Goal: Check status: Check status

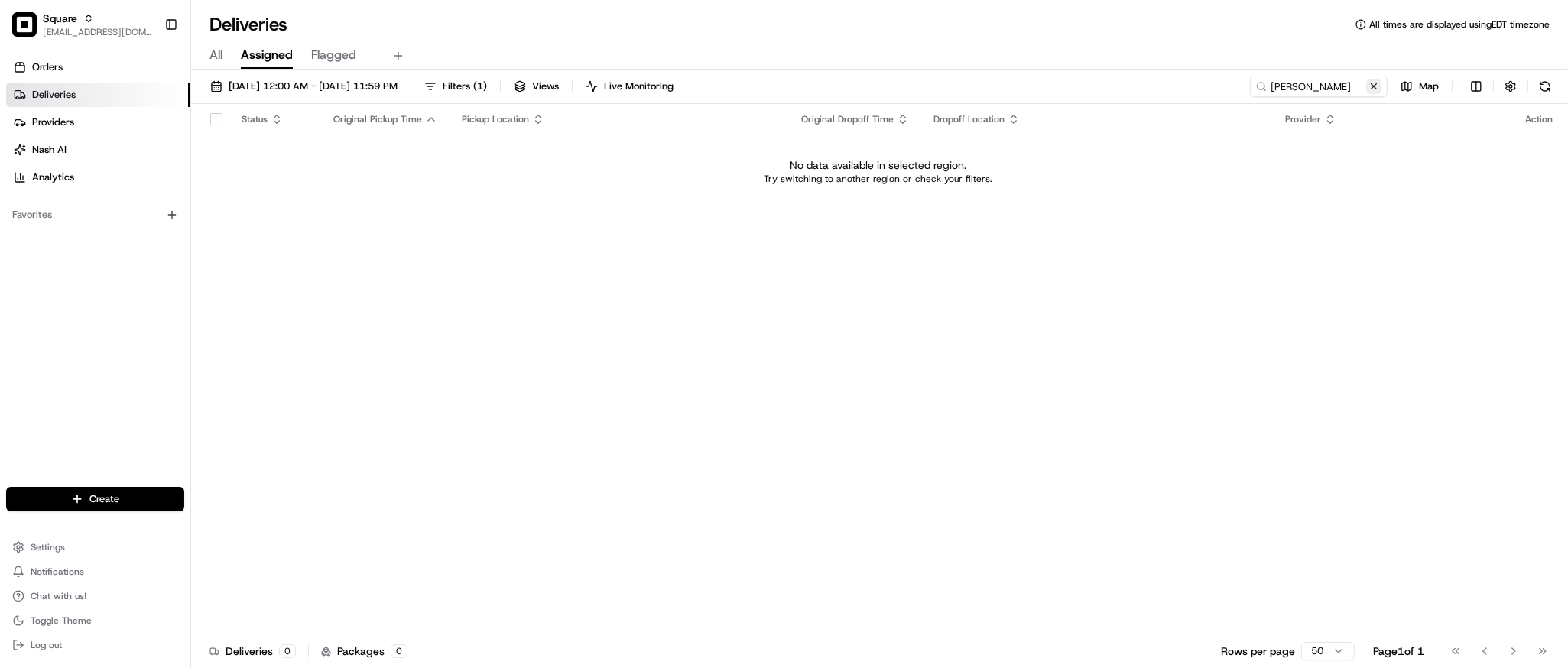
click at [1367, 84] on button at bounding box center [1374, 87] width 15 height 15
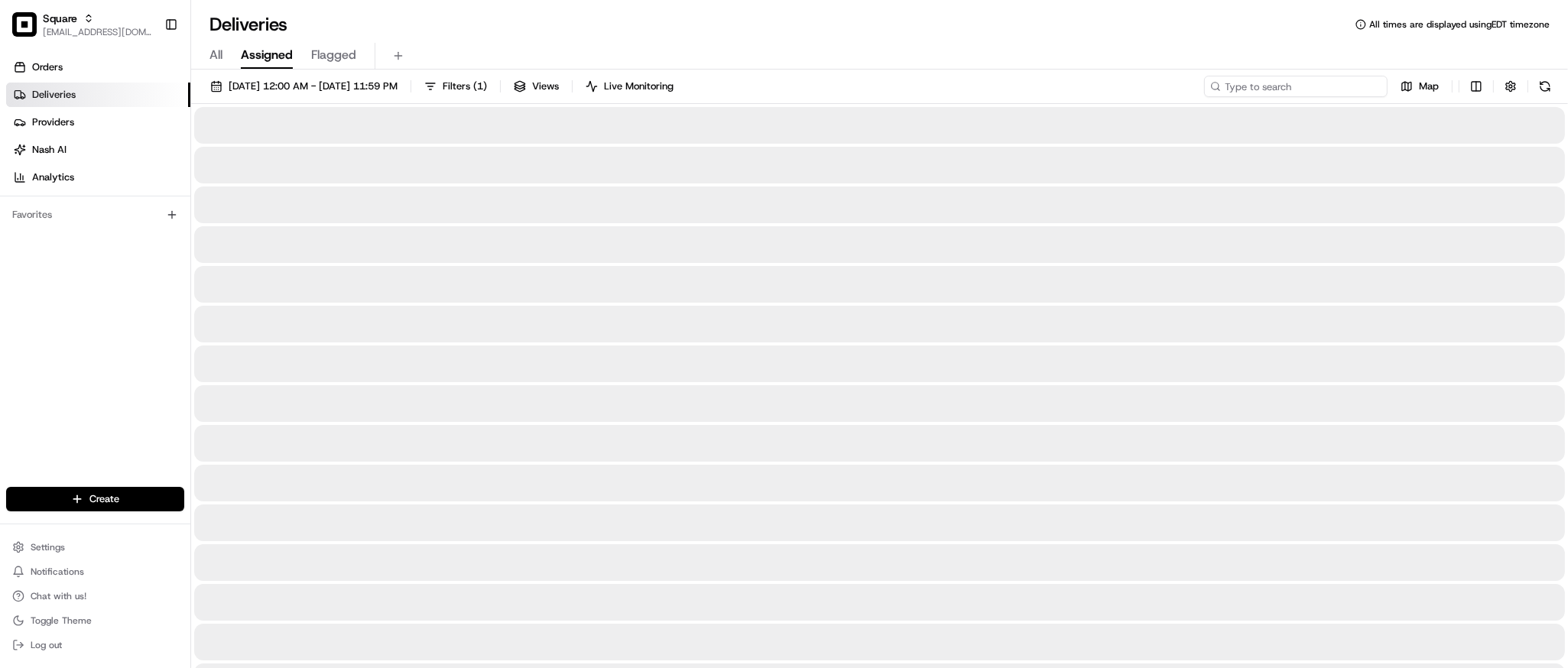
click at [1339, 80] on input at bounding box center [1296, 86] width 183 height 21
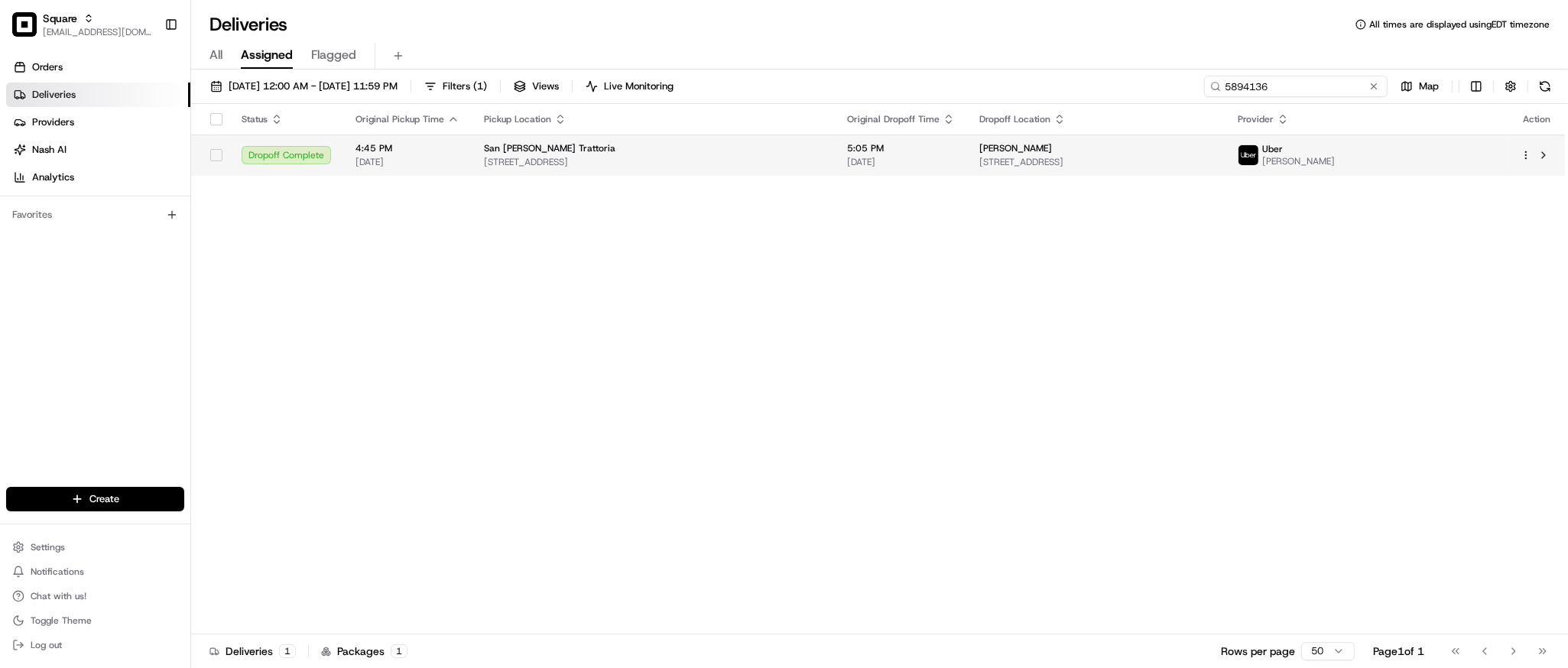
type input "5894136"
click at [910, 157] on span "[DATE]" at bounding box center [901, 162] width 108 height 12
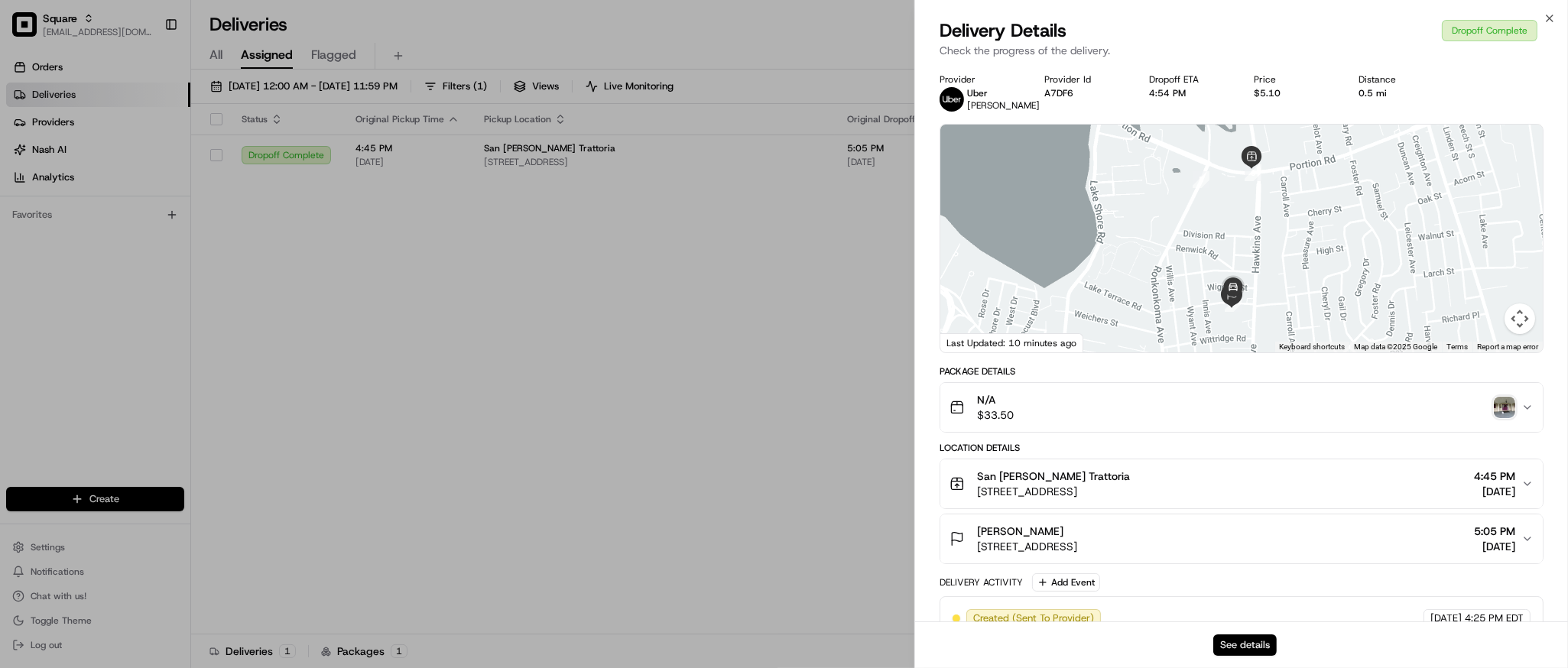
click at [1249, 645] on button "See details" at bounding box center [1244, 645] width 63 height 21
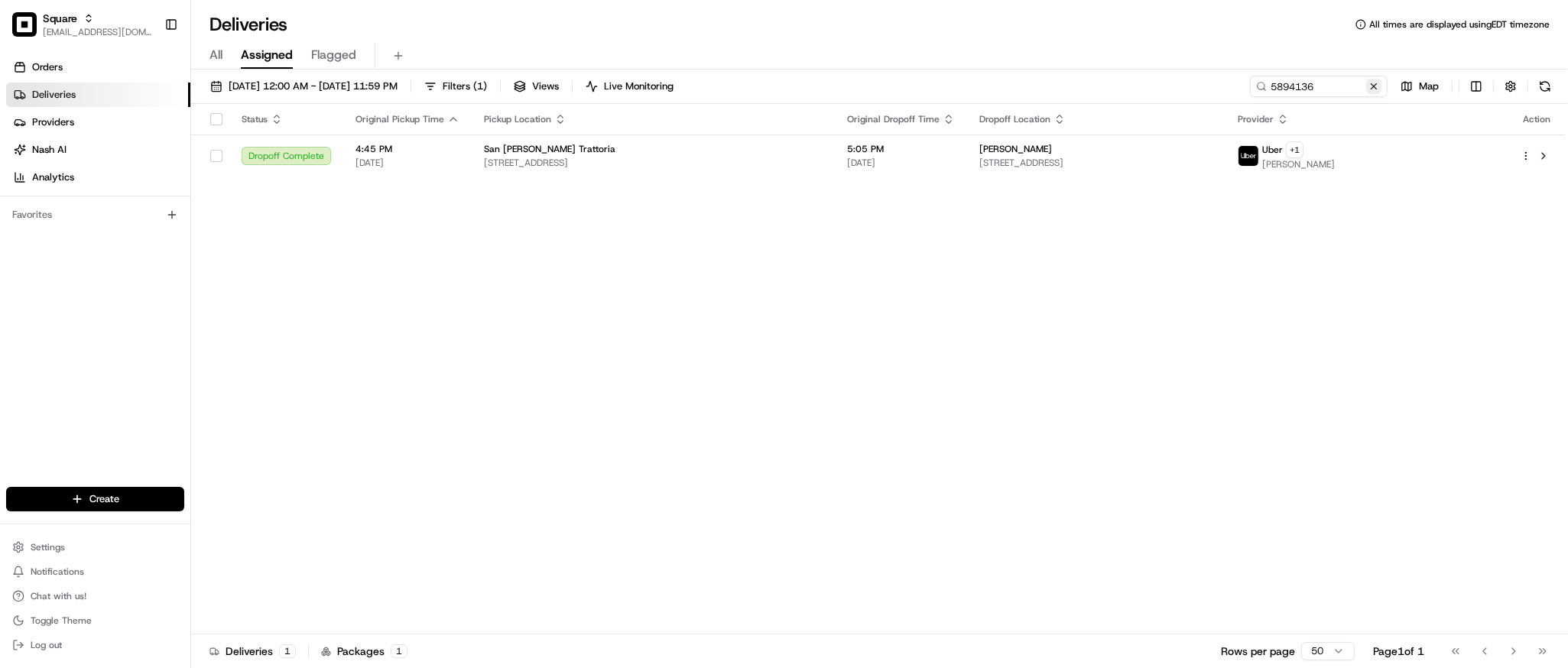
click at [1375, 85] on button at bounding box center [1374, 87] width 15 height 15
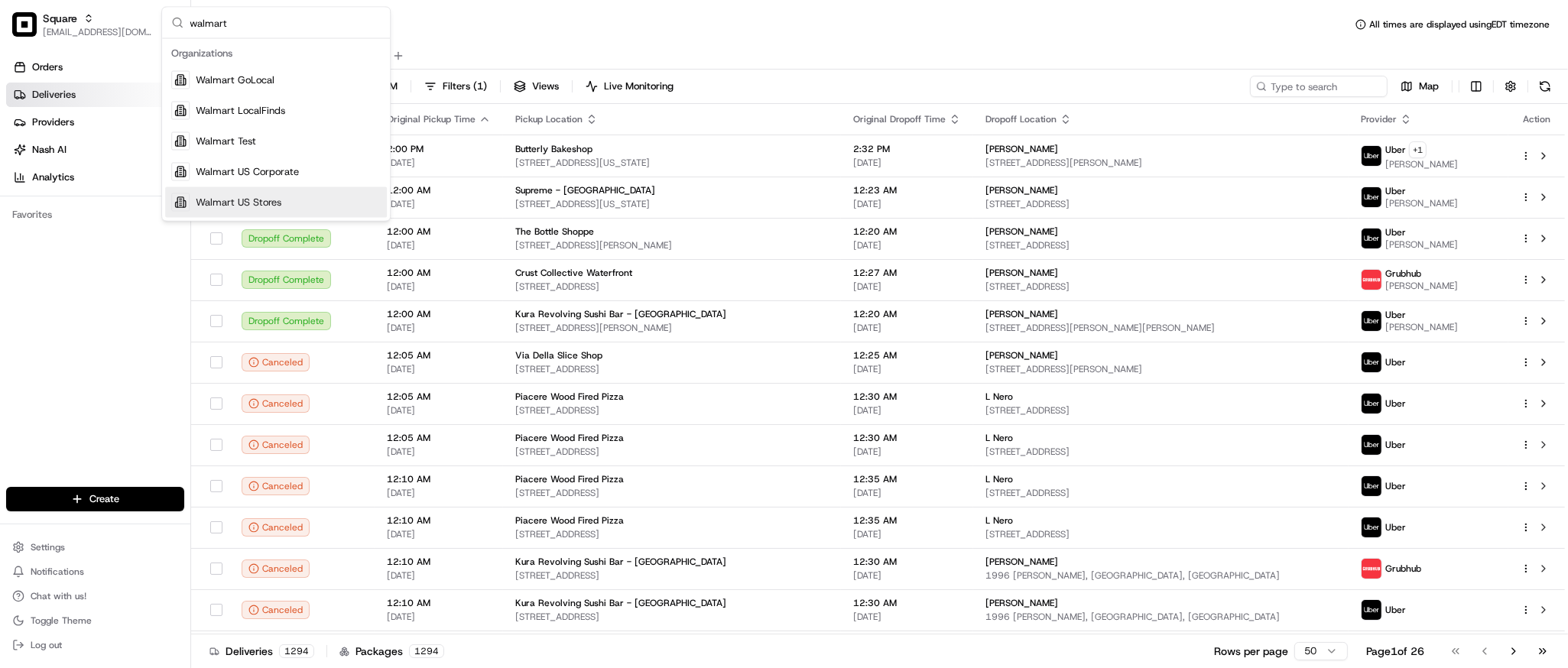
type input "walmart"
click at [277, 201] on span "Walmart US Stores" at bounding box center [238, 202] width 86 height 14
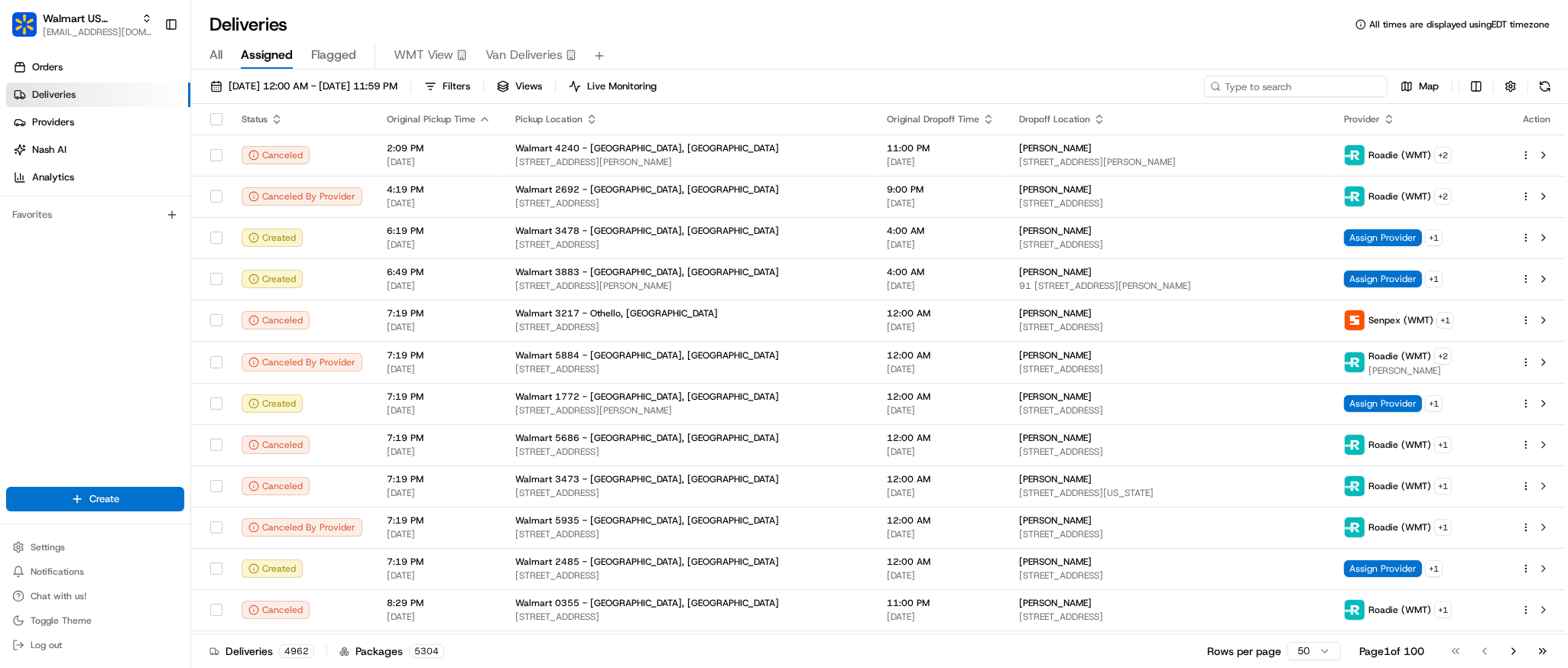
click at [1282, 87] on input at bounding box center [1296, 86] width 183 height 21
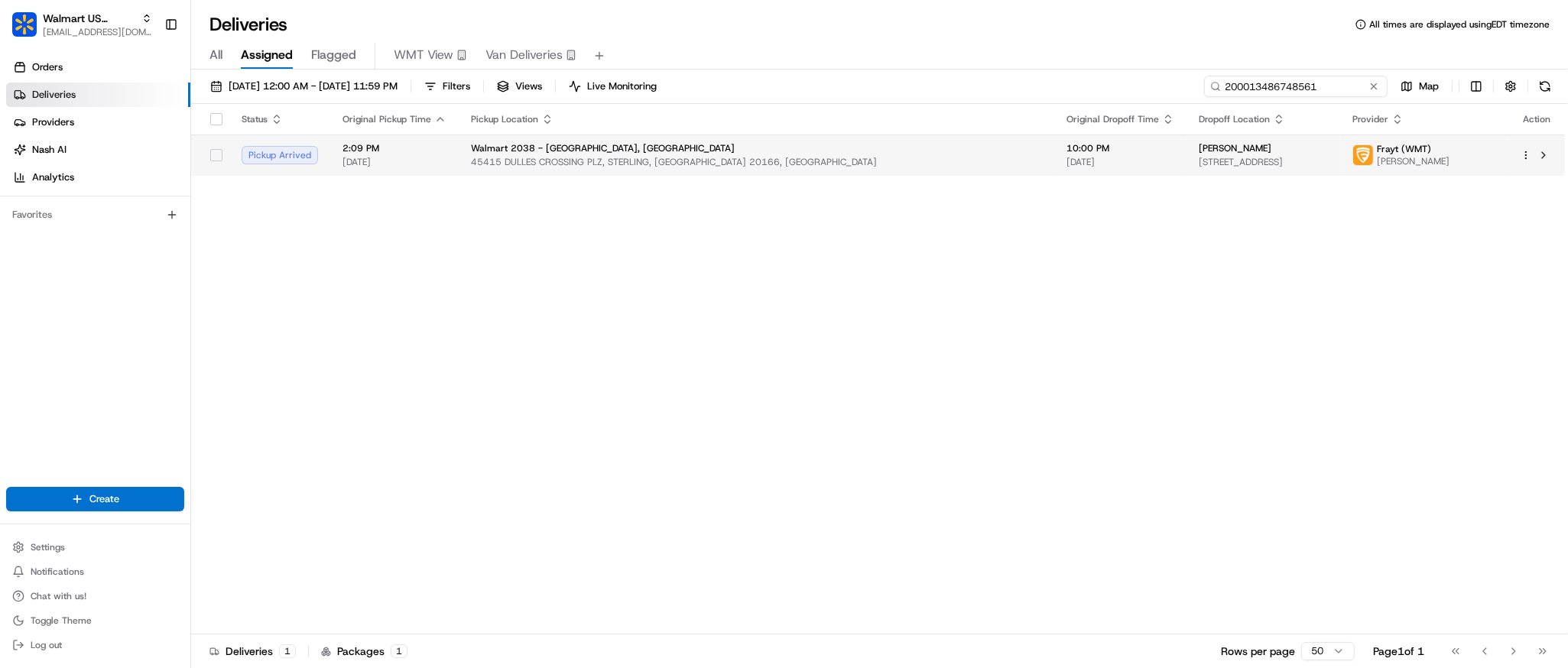
type input "200013486748561"
click at [823, 158] on span "45415 DULLES CROSSING PLZ, STERLING, [GEOGRAPHIC_DATA] 20166, [GEOGRAPHIC_DATA]" at bounding box center [756, 162] width 571 height 12
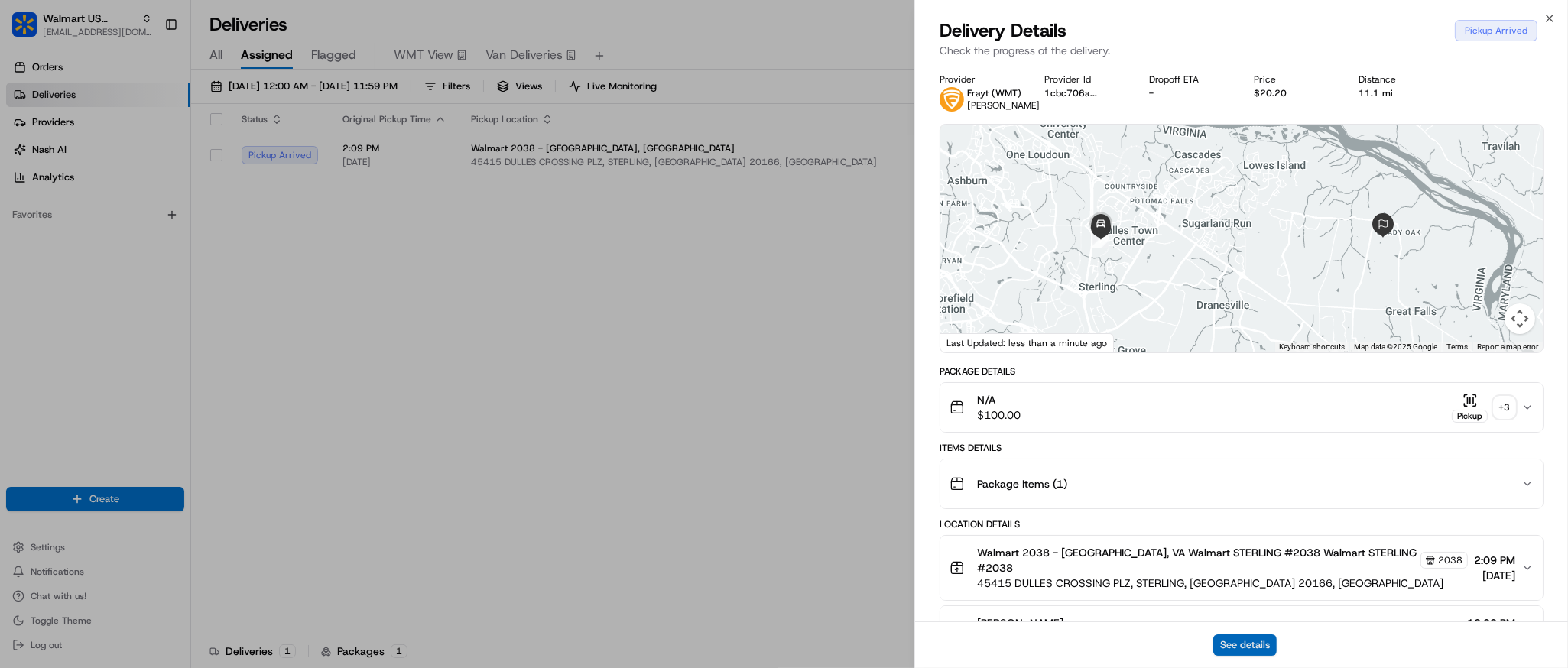
click at [1254, 635] on button "See details" at bounding box center [1244, 645] width 63 height 21
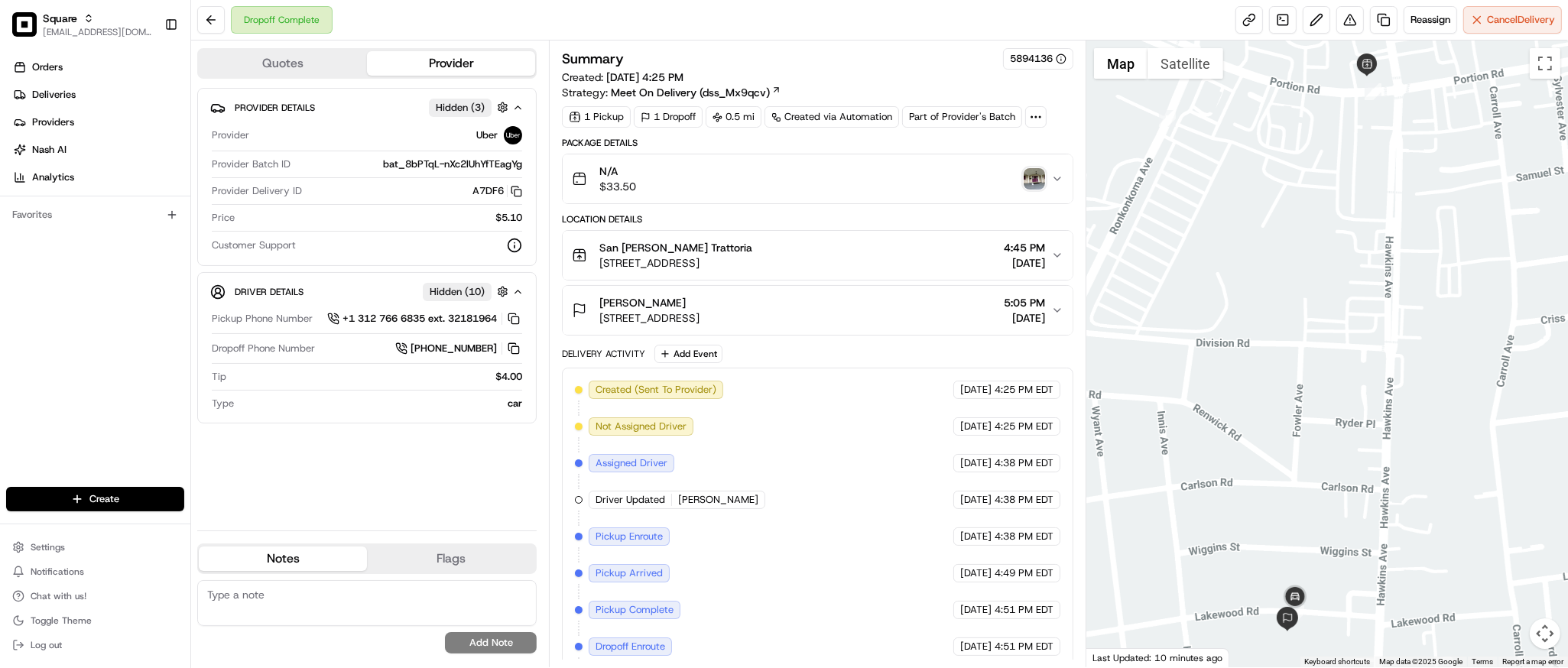
click at [1046, 312] on div "Kelly Ann 26 Lakewood Rd, Ronkonkoma, NY 11779, USA 5:05 PM 08/24/2025" at bounding box center [811, 310] width 479 height 31
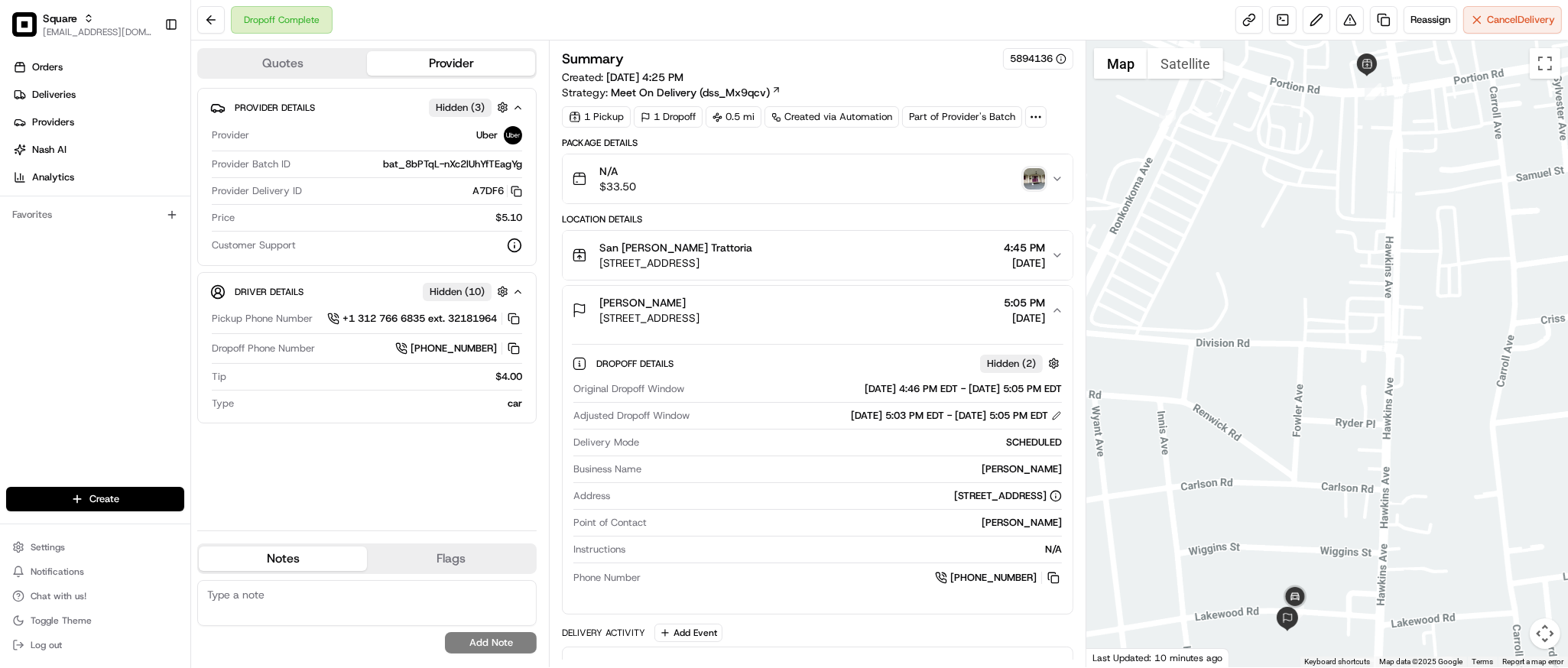
click at [1221, 260] on div at bounding box center [1327, 354] width 482 height 627
click at [1195, 217] on div at bounding box center [1327, 354] width 482 height 627
click at [1055, 416] on button at bounding box center [1056, 416] width 11 height 11
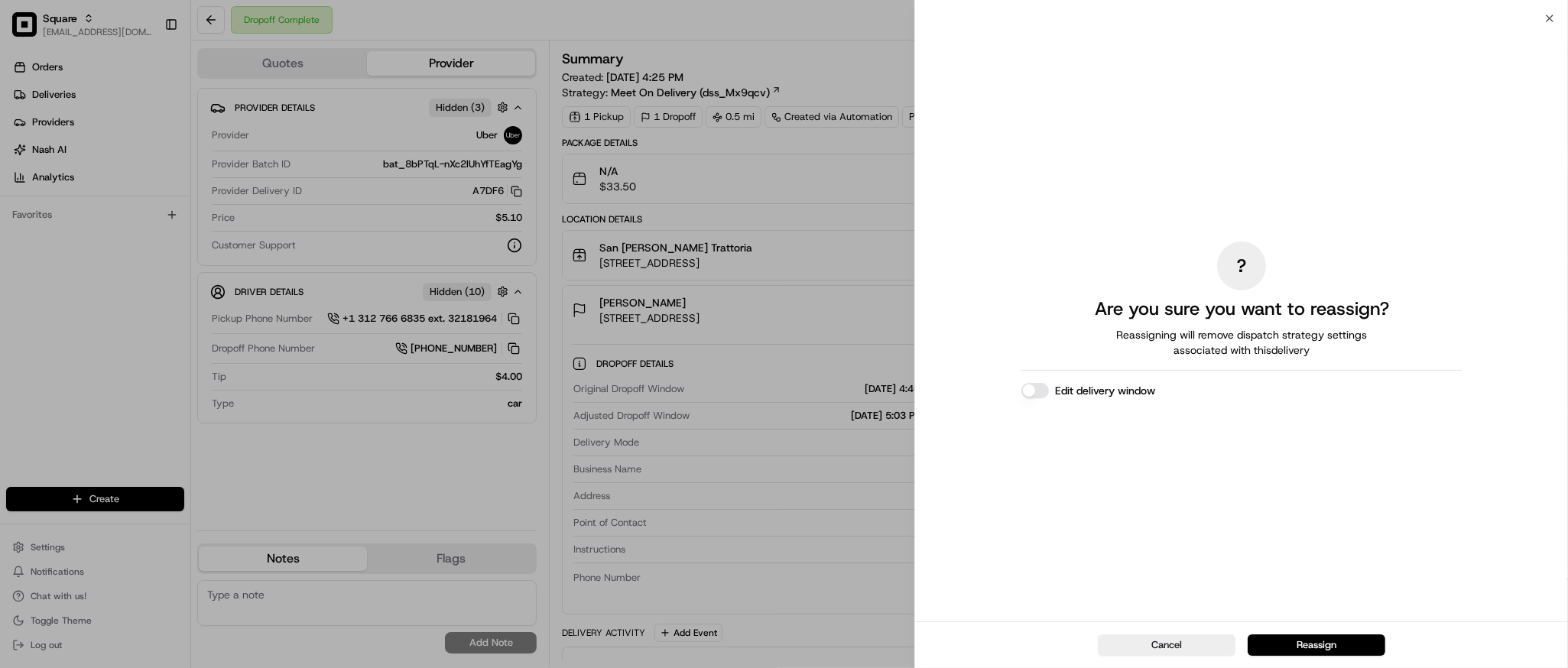
click at [1024, 393] on button "Edit delivery window" at bounding box center [1035, 391] width 28 height 15
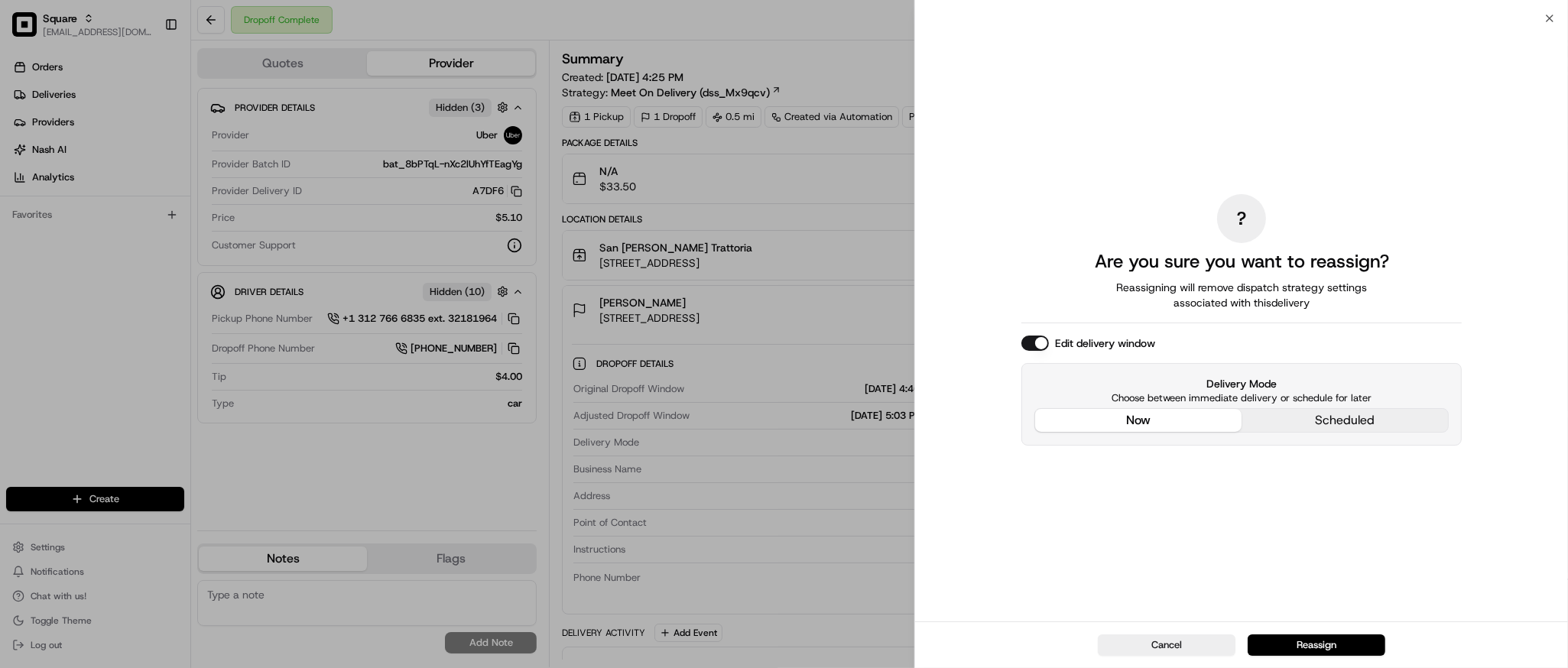
click at [1145, 304] on div "? Are you sure you want to reassign? Reassigning will remove dispatch strategy …" at bounding box center [1241, 320] width 440 height 597
click at [1323, 643] on button "Reassign" at bounding box center [1316, 645] width 138 height 21
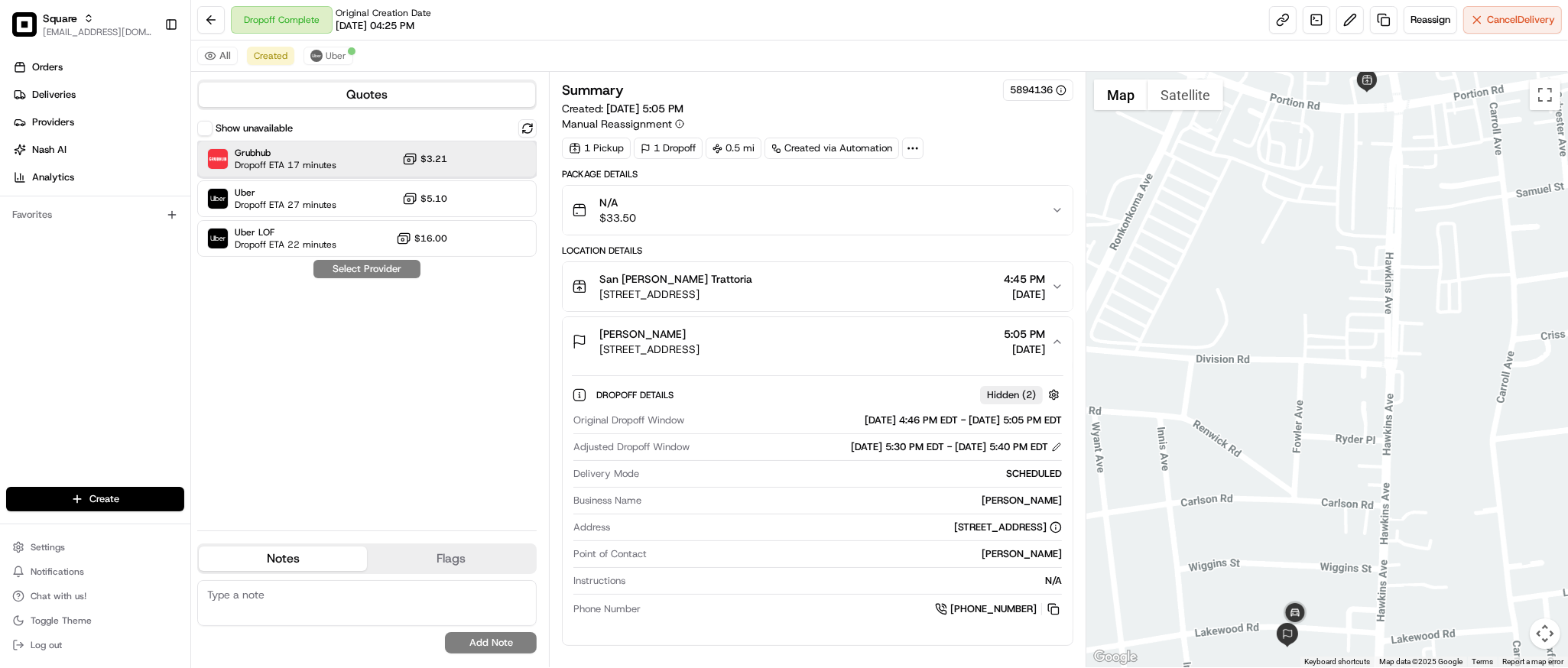
click at [345, 164] on div "Grubhub Dropoff ETA 17 minutes $3.21" at bounding box center [366, 158] width 339 height 36
click at [369, 273] on button "Assign Provider" at bounding box center [366, 269] width 109 height 19
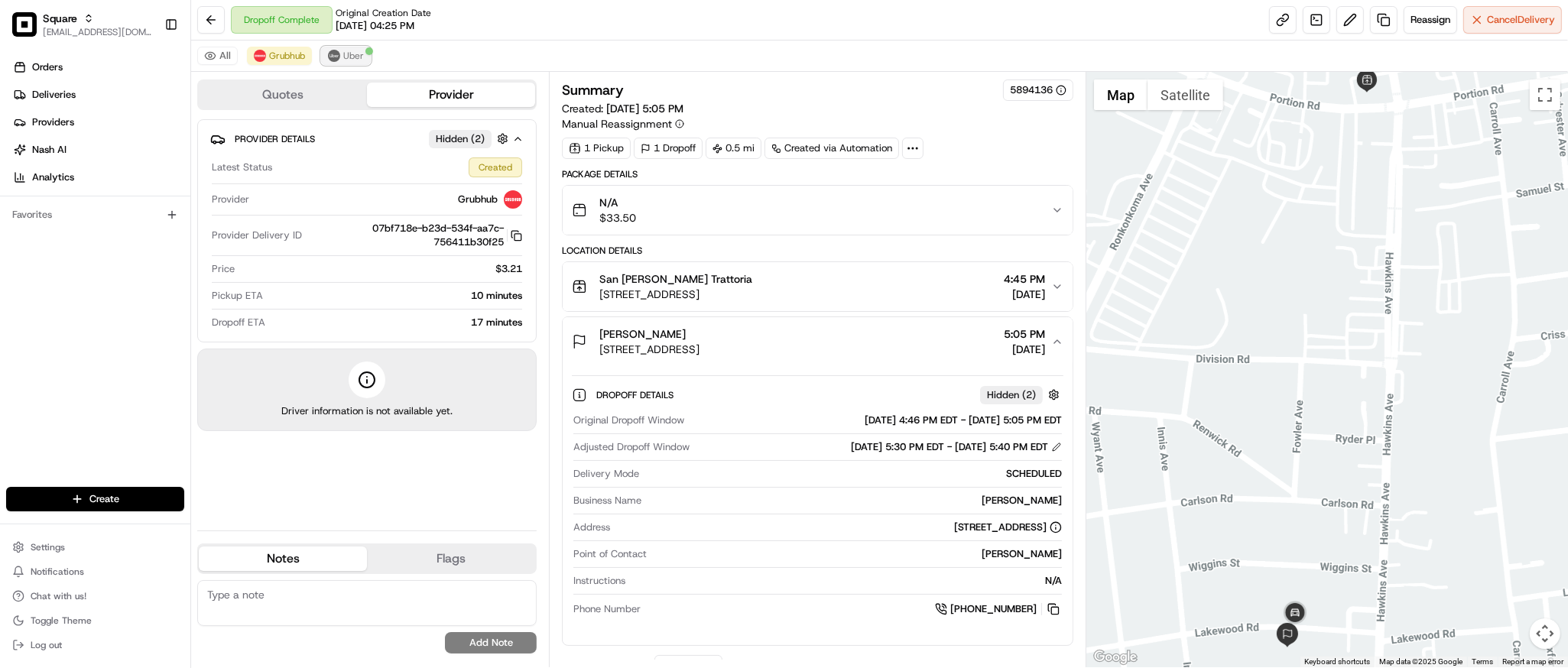
click at [345, 58] on span "Uber" at bounding box center [353, 55] width 20 height 12
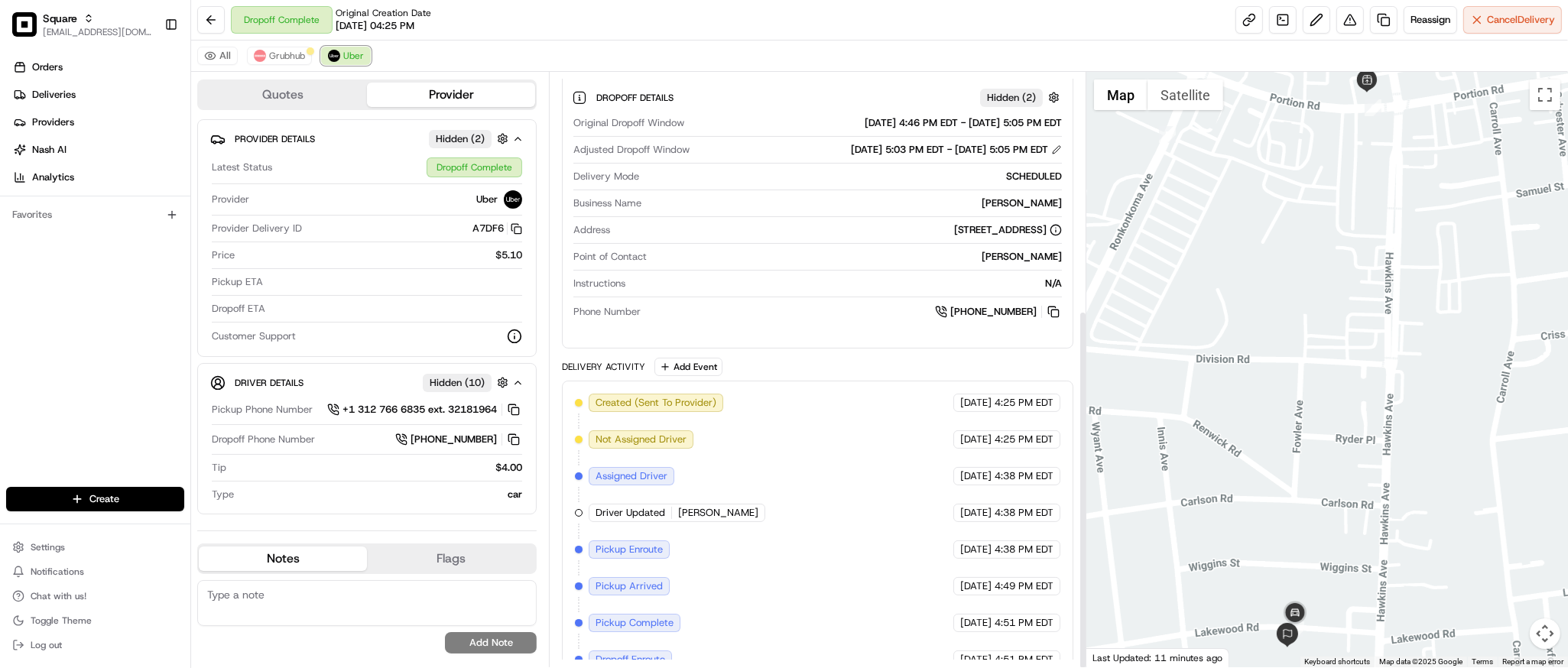
scroll to position [394, 0]
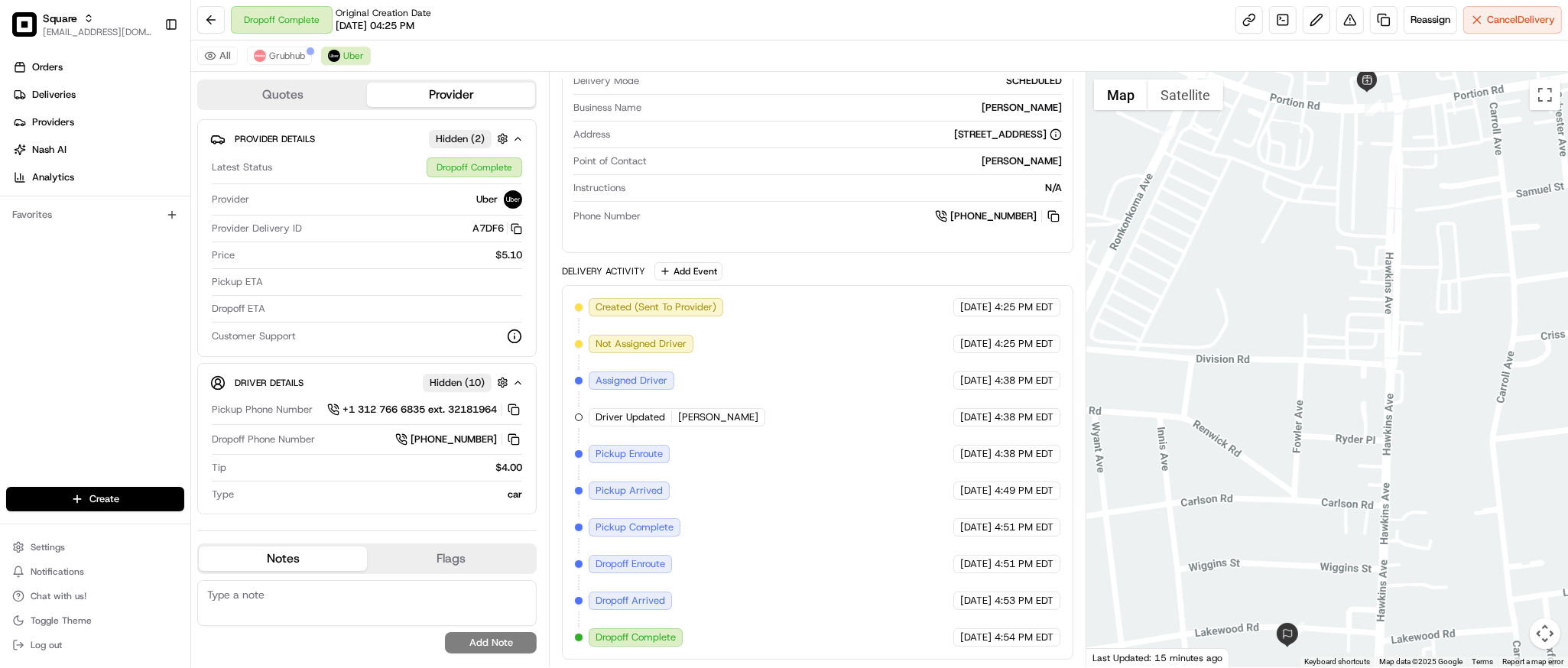
click at [1348, 413] on div at bounding box center [1327, 369] width 482 height 595
click at [295, 52] on span "Grubhub" at bounding box center [286, 55] width 36 height 12
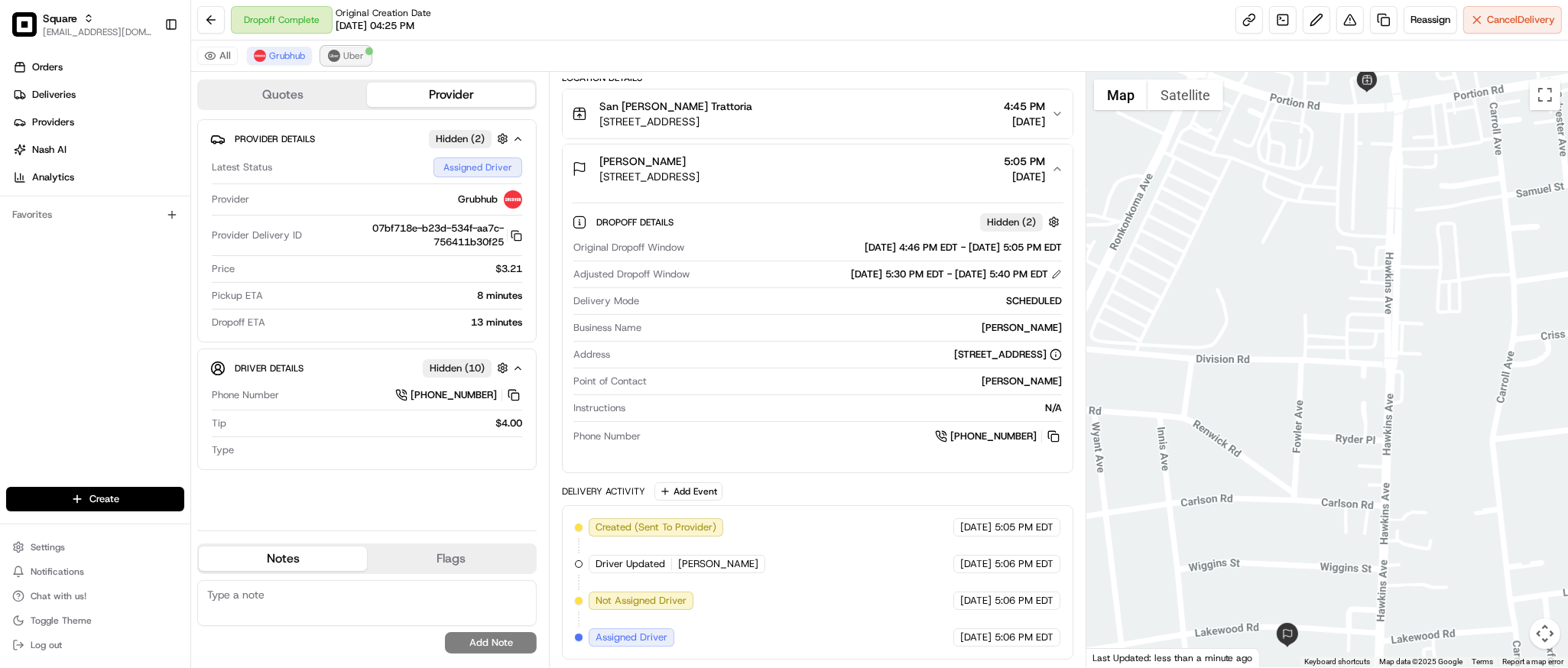
click at [338, 58] on img at bounding box center [334, 55] width 12 height 12
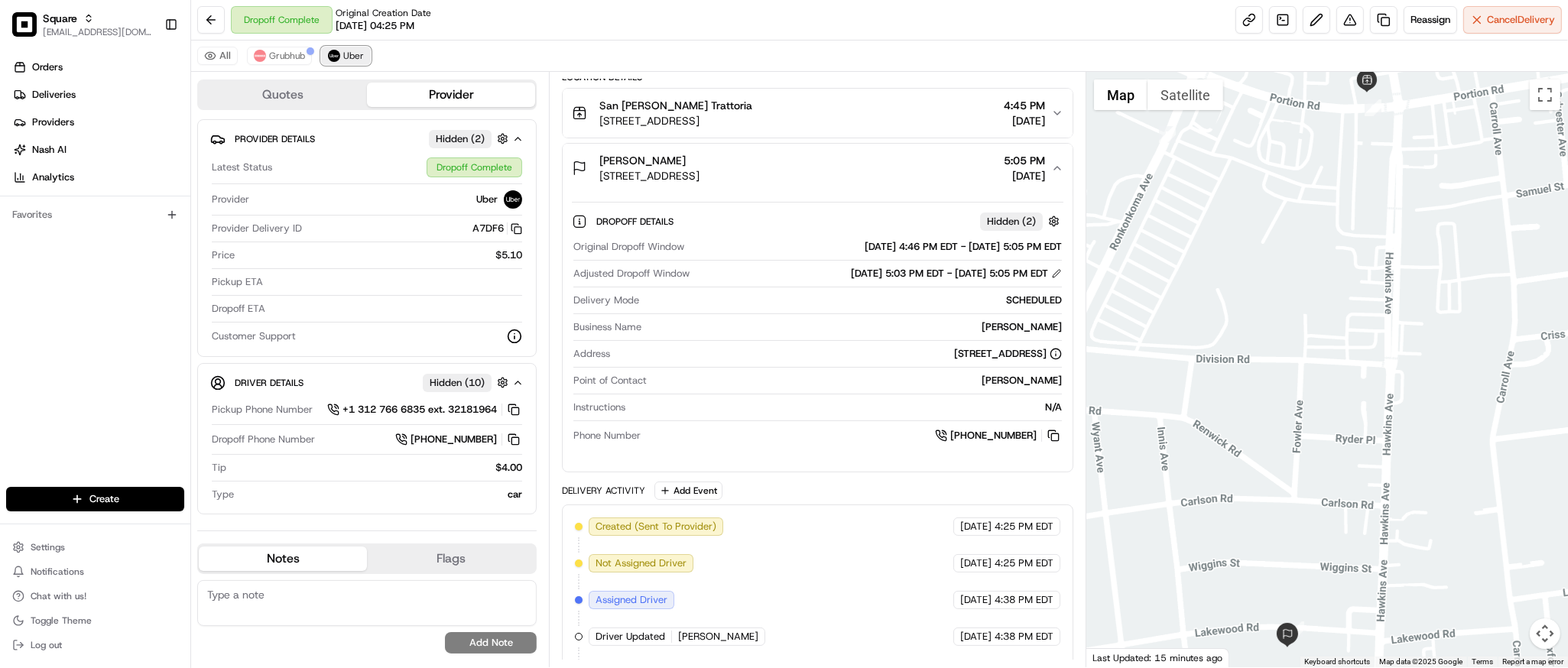
scroll to position [394, 0]
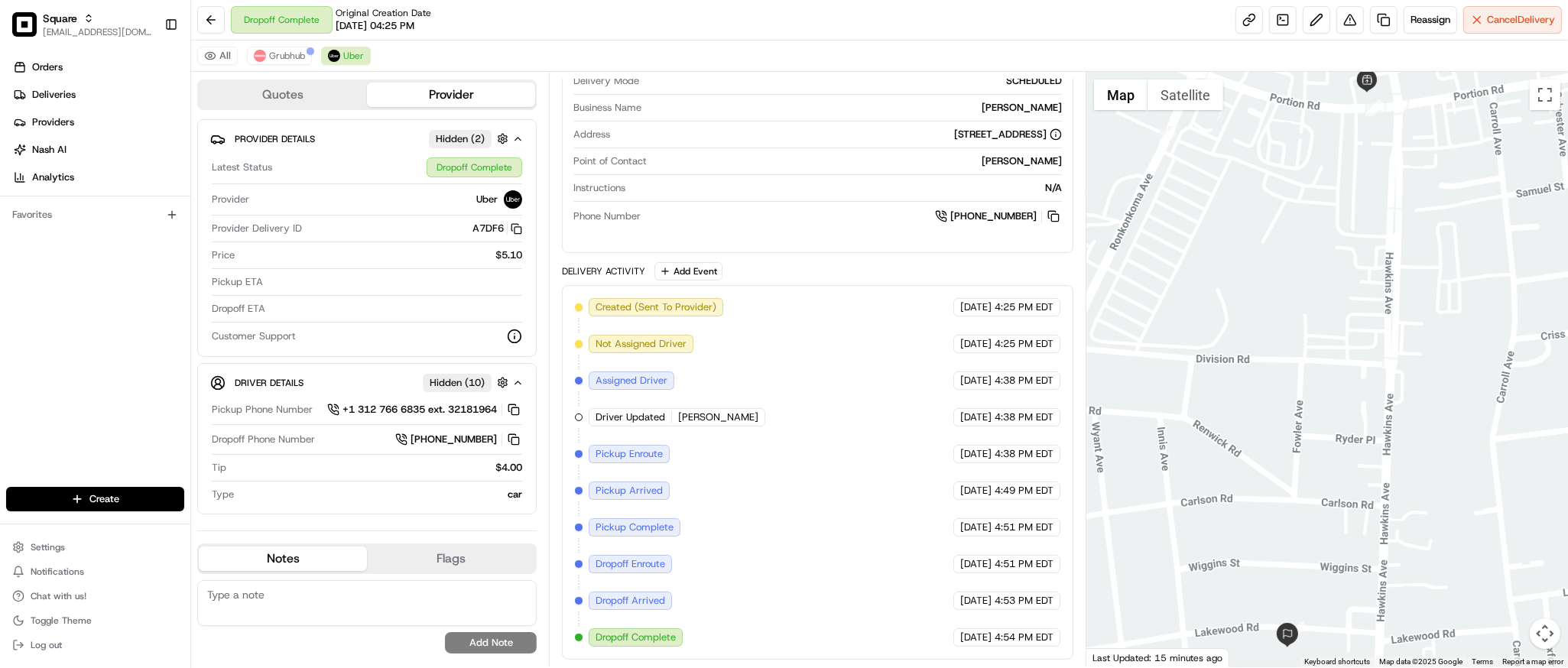
click at [330, 601] on textarea at bounding box center [366, 603] width 339 height 46
paste textarea "Caller Information: Merchant Reason for Call: Merchant confirmed that the compl…"
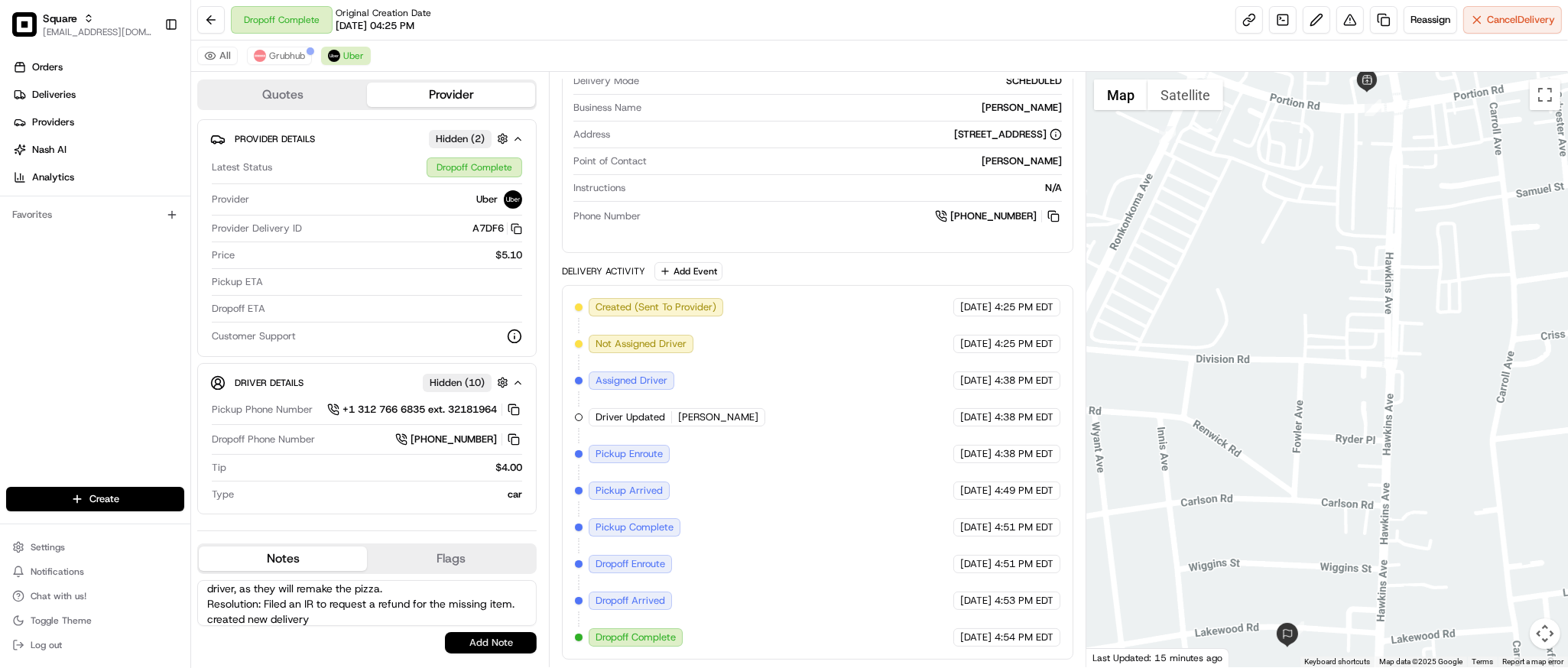
type textarea "Caller Information: Merchant Reason for Call: Merchant confirmed that the compl…"
click at [461, 637] on button "Add Note" at bounding box center [490, 643] width 92 height 21
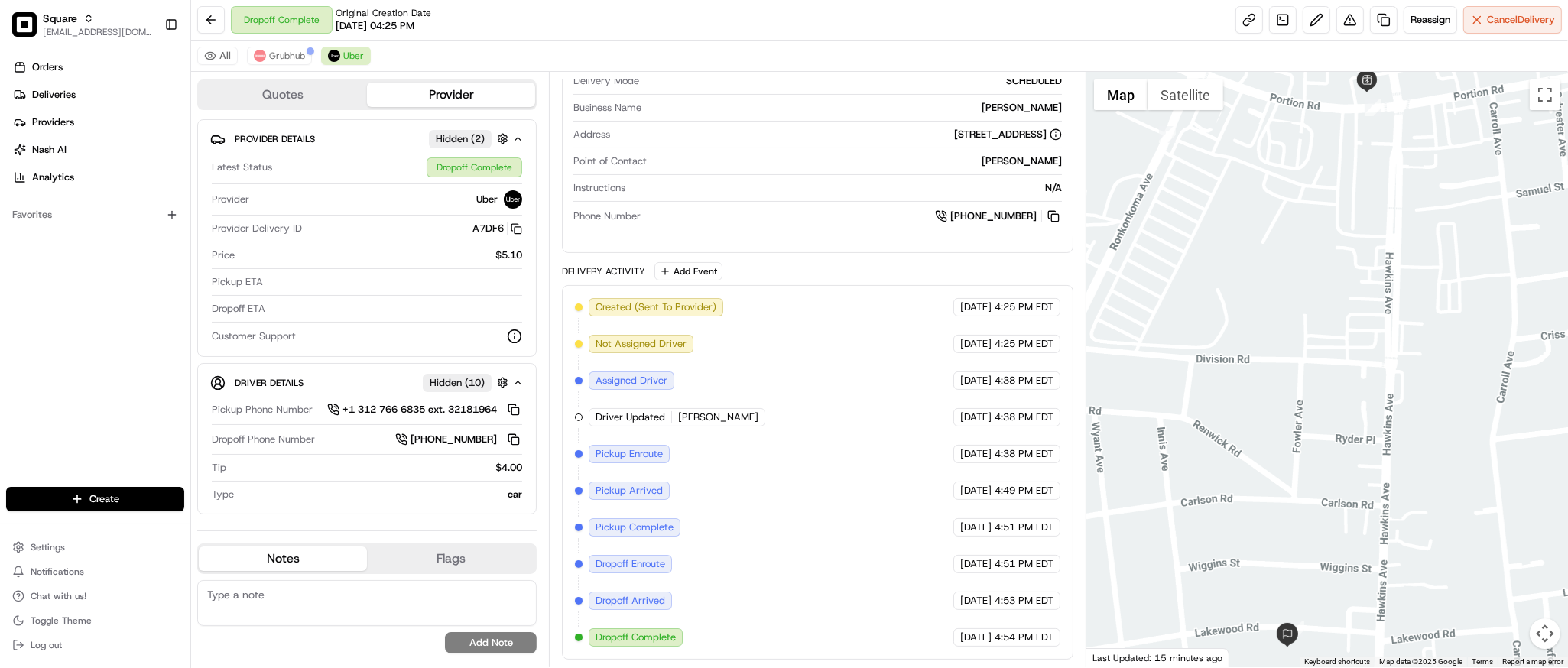
scroll to position [0, 0]
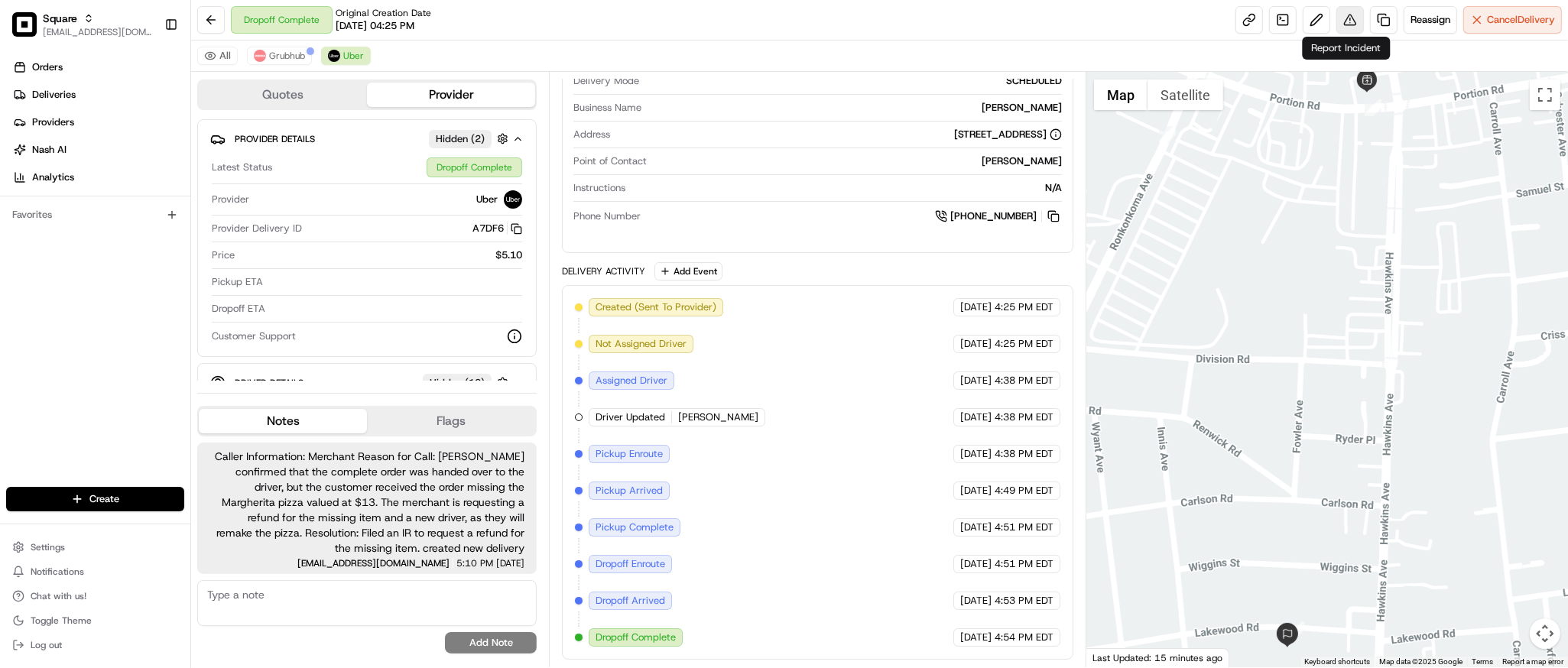
click at [1341, 20] on button at bounding box center [1350, 20] width 28 height 28
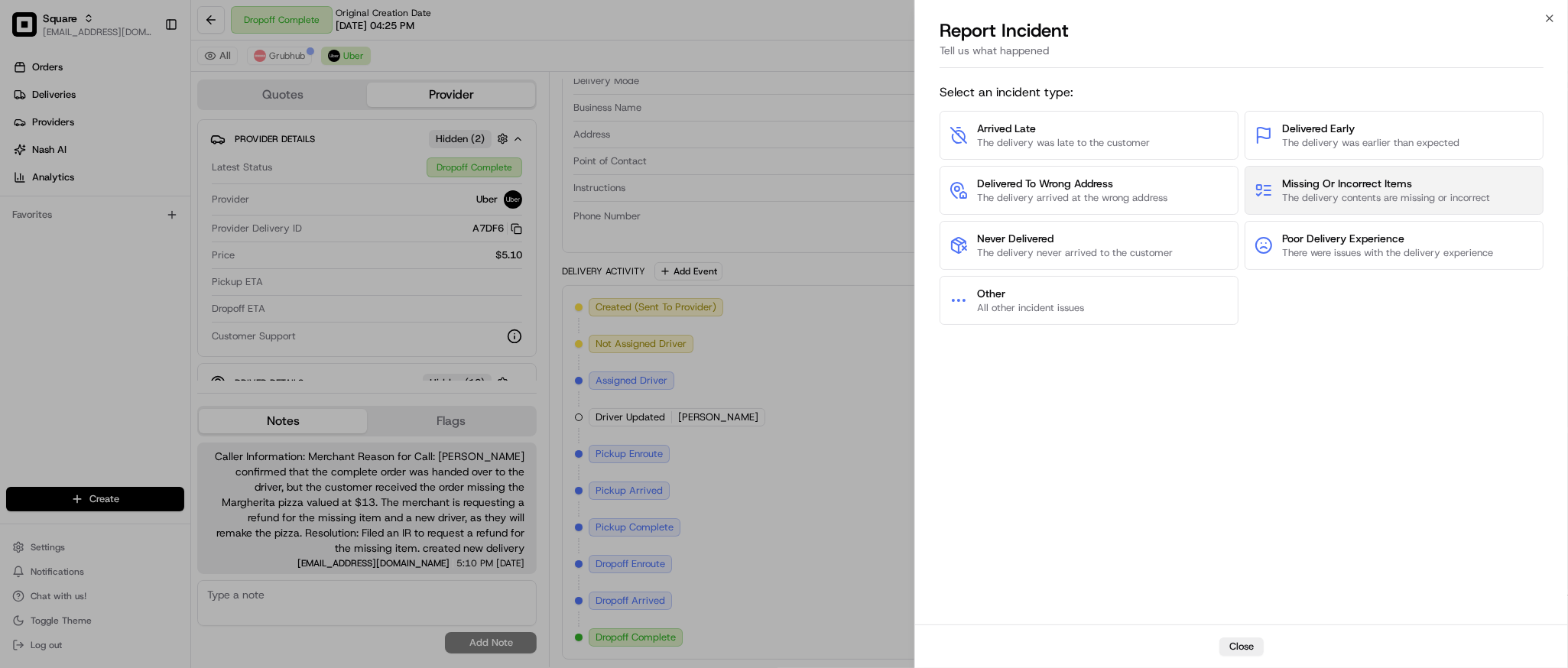
click at [1362, 173] on button "Missing Or Incorrect Items The delivery contents are missing or incorrect" at bounding box center [1393, 190] width 299 height 49
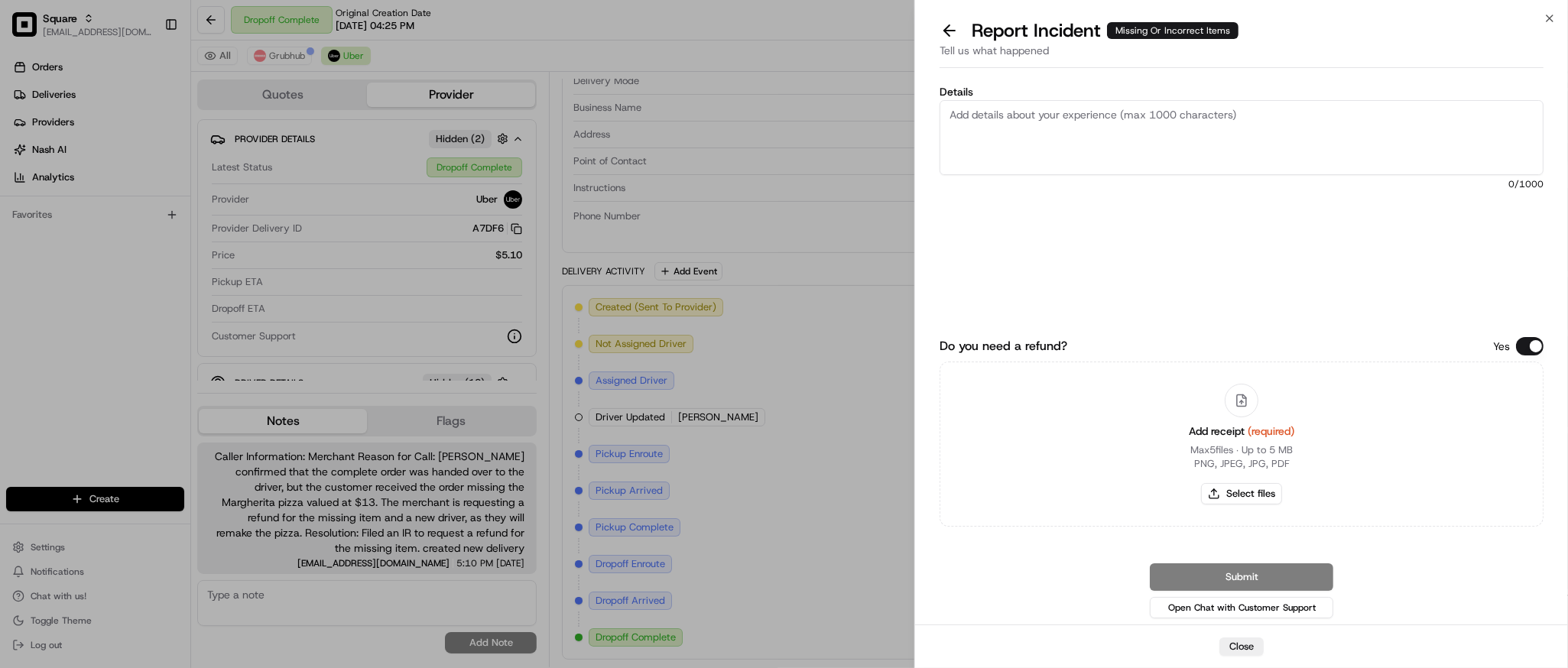
click at [1535, 354] on button "Do you need a refund?" at bounding box center [1530, 346] width 28 height 19
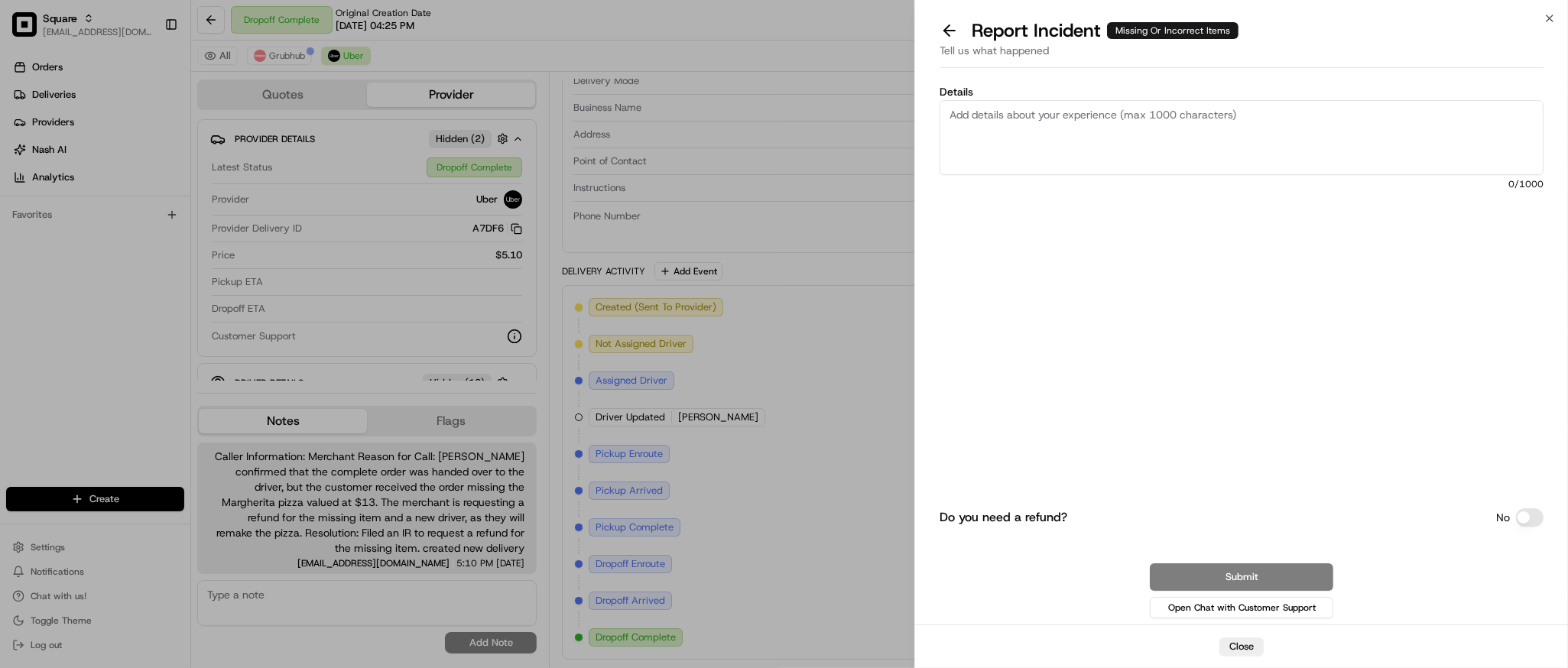
click at [1375, 406] on div "Do you need a refund? No Submit Open Chat with Customer Support" at bounding box center [1241, 468] width 604 height 306
click at [1114, 154] on textarea "Details" at bounding box center [1241, 138] width 604 height 75
paste textarea "We handed the complete order to the driver, but the customer received it missin…"
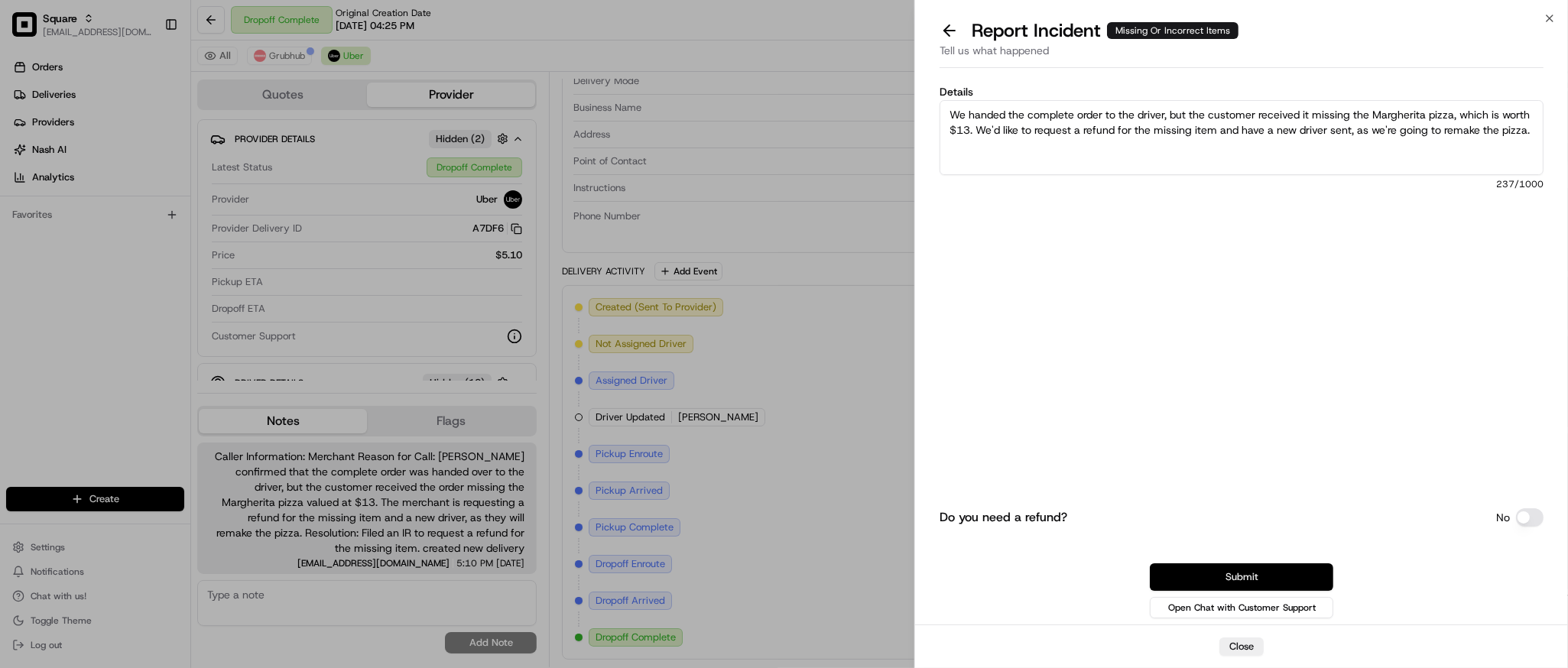
type textarea "We handed the complete order to the driver, but the customer received it missin…"
click at [1242, 575] on button "Submit" at bounding box center [1241, 578] width 183 height 28
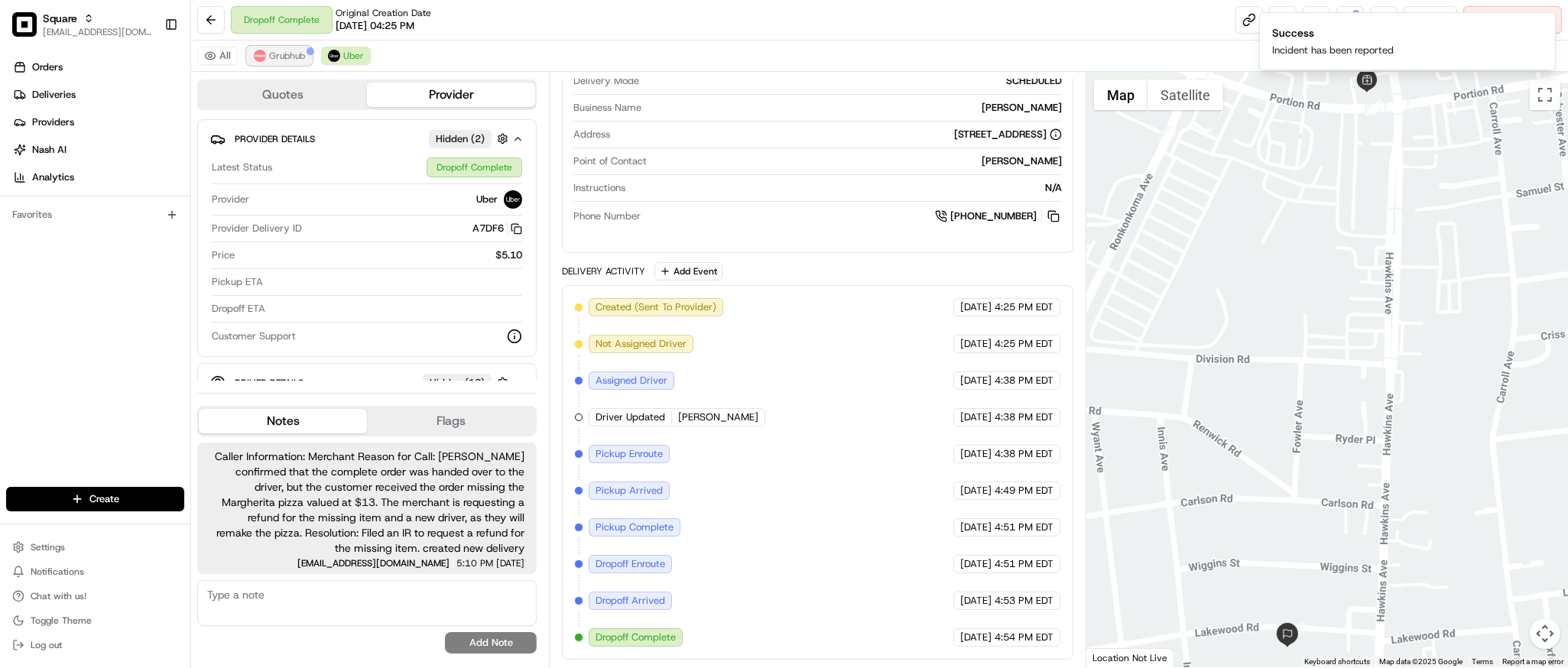
click at [286, 59] on span "Grubhub" at bounding box center [286, 55] width 36 height 12
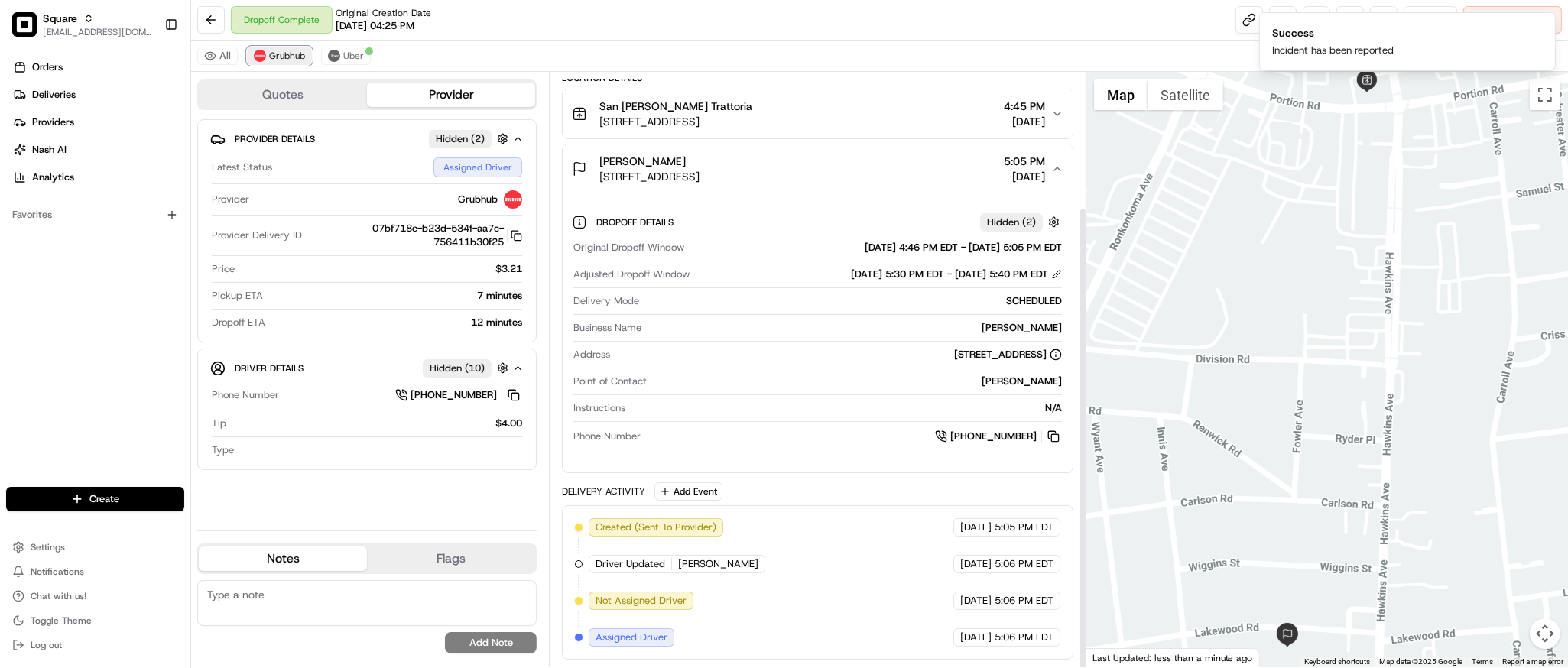
scroll to position [174, 0]
click at [354, 61] on span "Uber" at bounding box center [353, 55] width 20 height 12
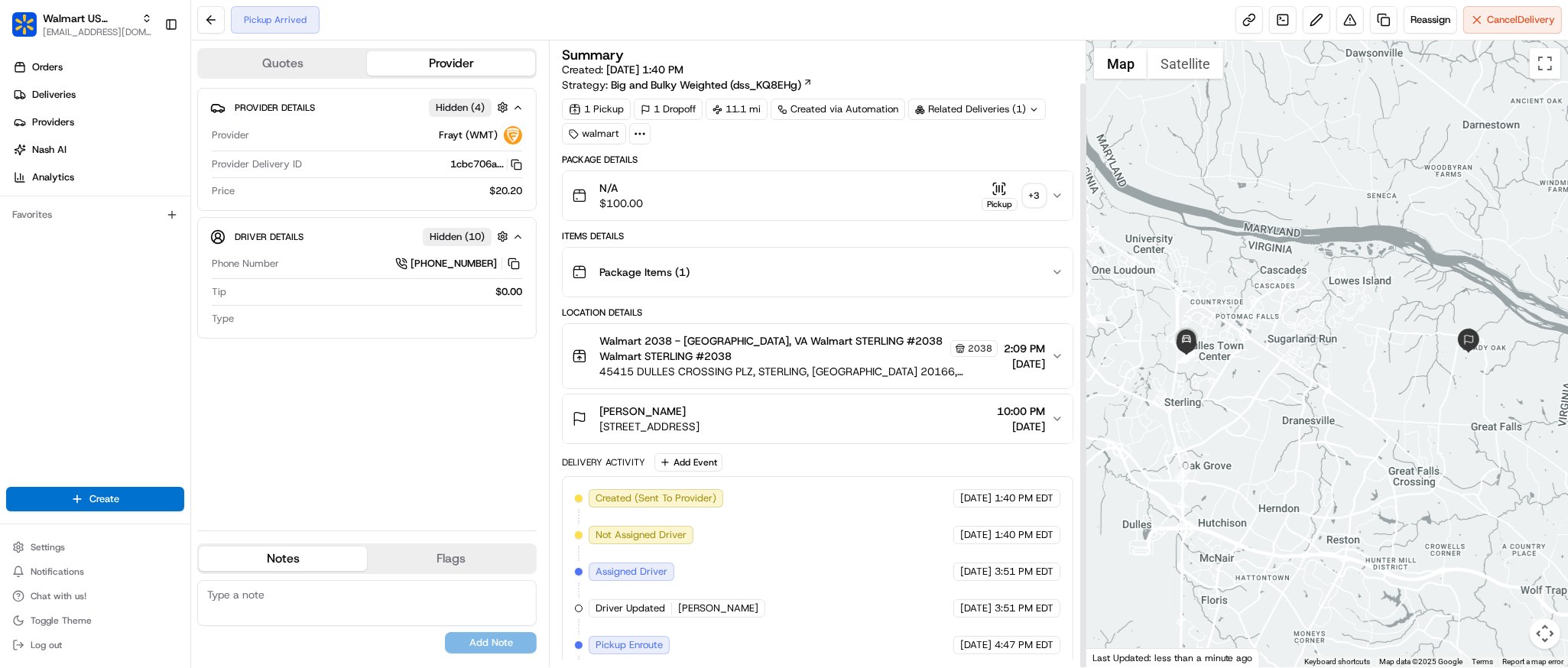
scroll to position [45, 0]
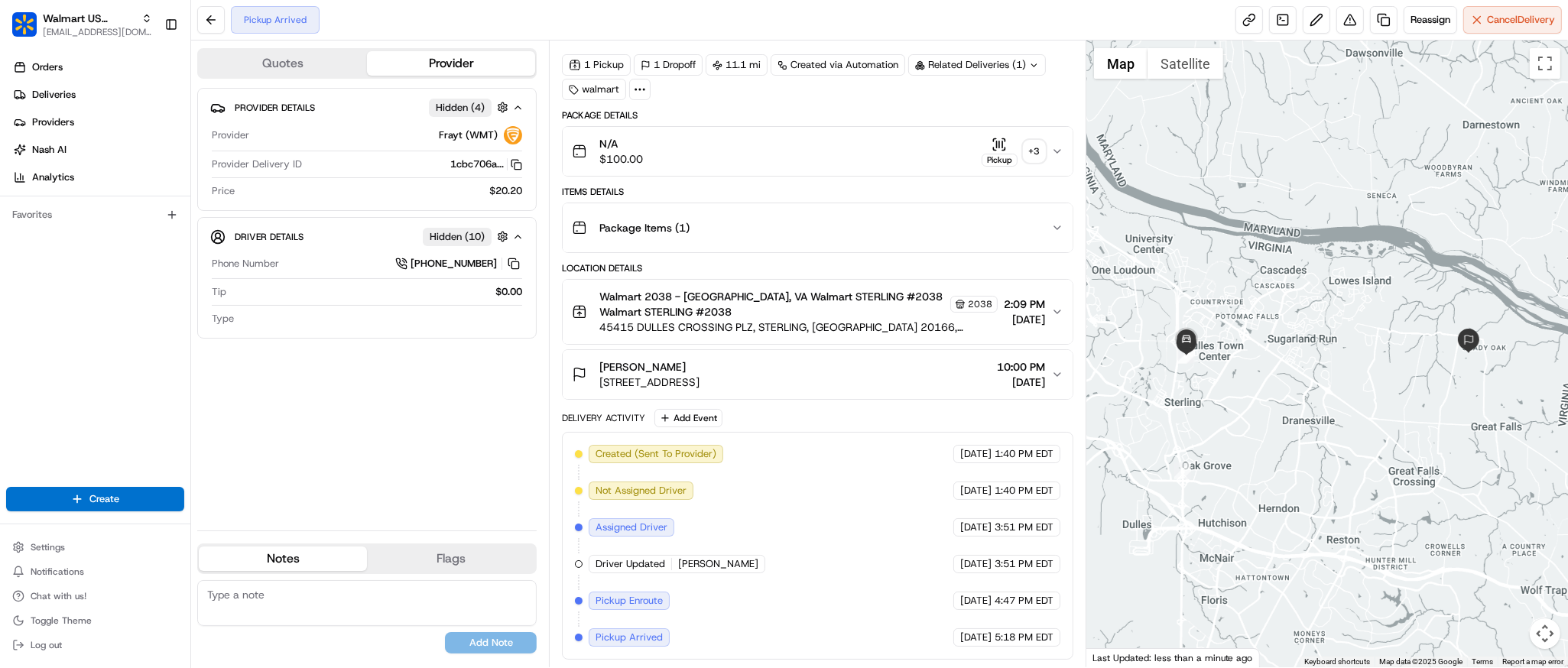
click at [855, 329] on span "45415 DULLES CROSSING PLZ, STERLING, [GEOGRAPHIC_DATA] 20166, [GEOGRAPHIC_DATA]" at bounding box center [797, 327] width 397 height 15
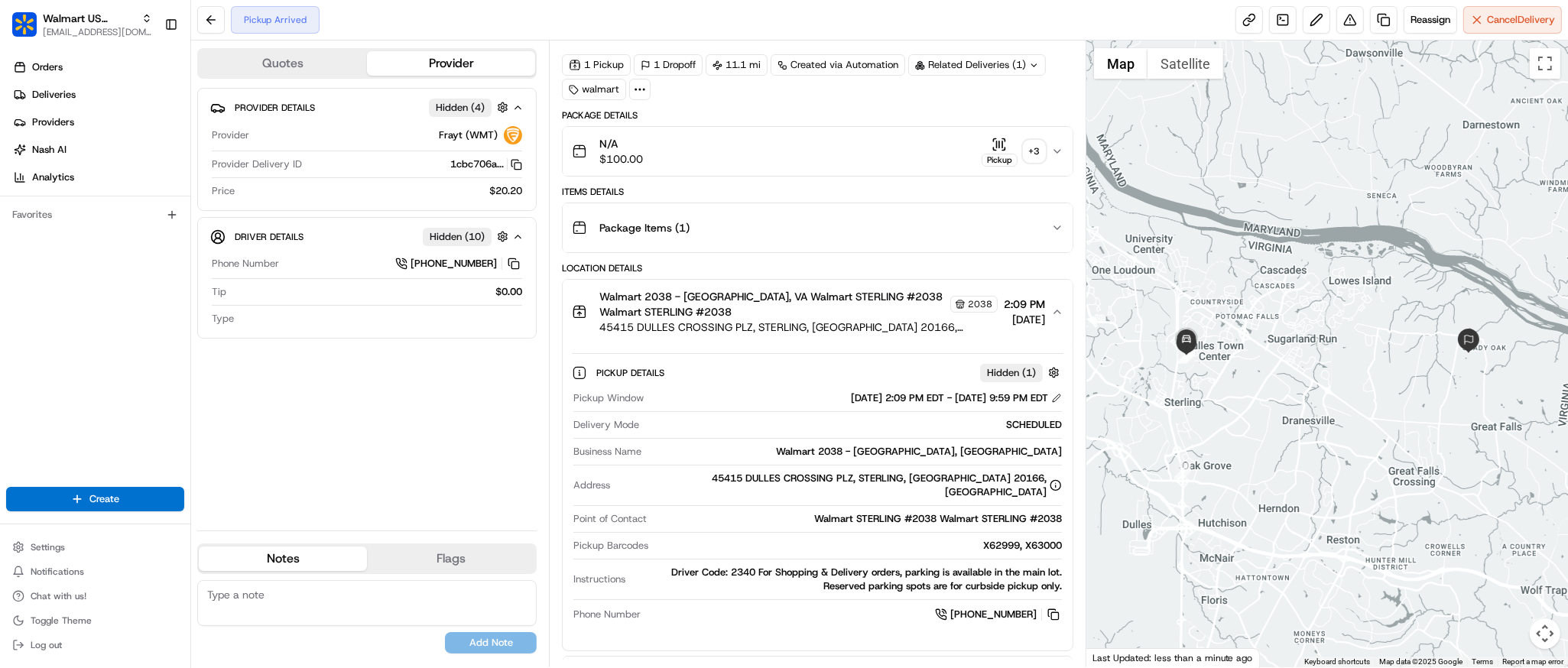
click at [526, 439] on div "Provider Details Hidden ( 4 ) Provider Frayt (WMT) Provider Delivery ID 1cbc706…" at bounding box center [366, 303] width 339 height 431
click at [533, 21] on div "Pickup Arrived Reassign Cancel Delivery" at bounding box center [879, 20] width 1376 height 41
click at [1397, 302] on div at bounding box center [1327, 354] width 482 height 627
click at [1050, 315] on div "Walmart 2038 - Sterling, VA Walmart STERLING #2038 Walmart STERLING #2038 2038 …" at bounding box center [811, 312] width 479 height 46
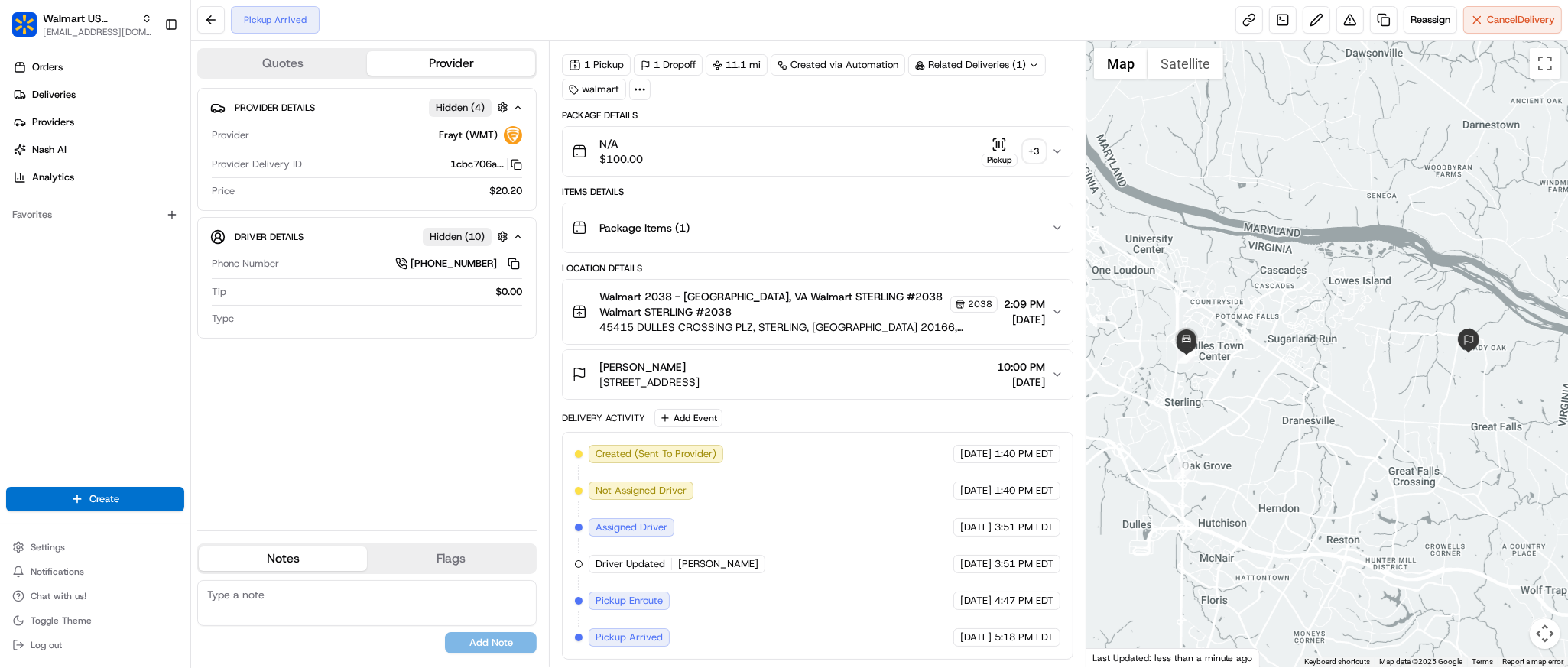
click at [1046, 379] on div "Monica DeGrandis 10262 Forest Lake Dr, Great Falls, VA 22066, US 10:00 PM 08/24…" at bounding box center [811, 374] width 479 height 31
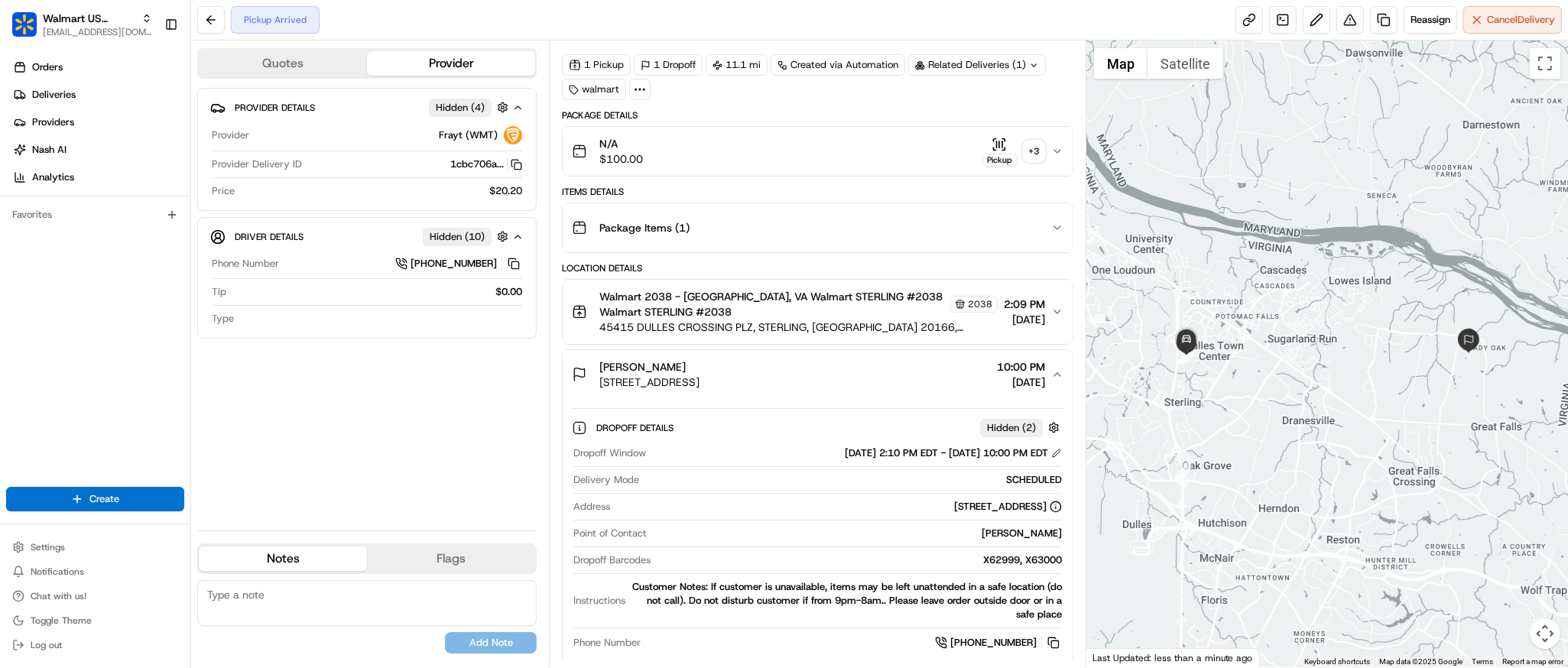
click at [1046, 379] on div "Monica DeGrandis 10262 Forest Lake Dr, Great Falls, VA 22066, US 10:00 PM 08/24…" at bounding box center [811, 374] width 479 height 31
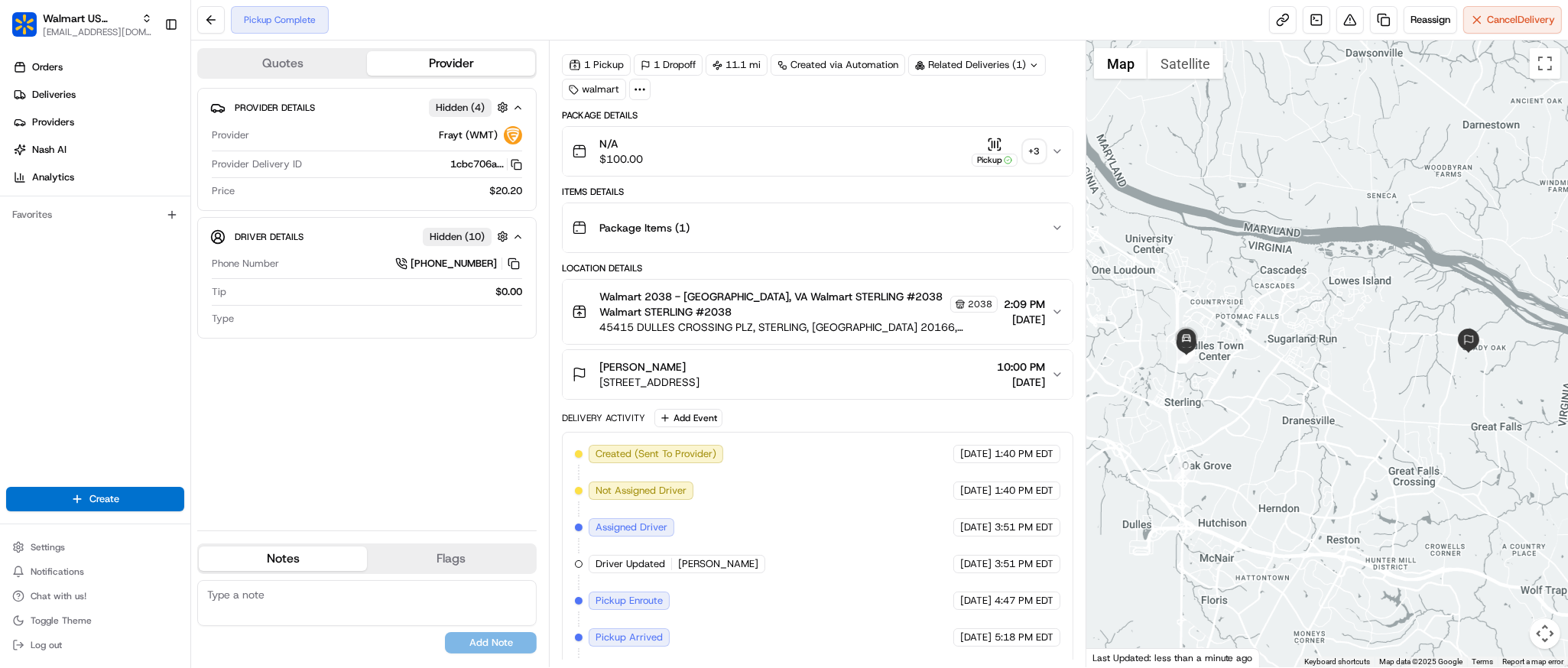
click at [1405, 418] on div at bounding box center [1327, 354] width 482 height 627
